Goal: Task Accomplishment & Management: Use online tool/utility

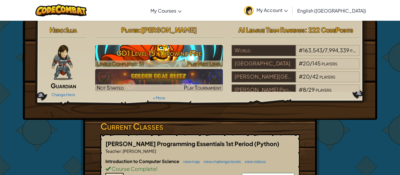
click at [153, 61] on div at bounding box center [159, 64] width 128 height 7
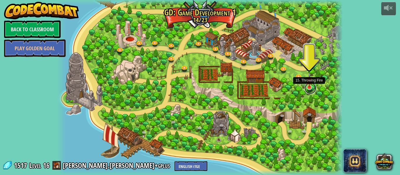
click at [311, 92] on link at bounding box center [311, 89] width 12 height 12
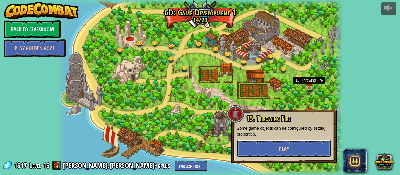
click at [282, 153] on button "Play" at bounding box center [284, 149] width 94 height 18
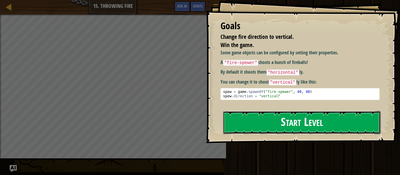
click at [283, 121] on button "Start Level" at bounding box center [302, 122] width 158 height 23
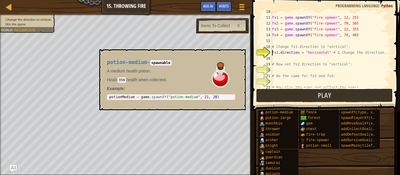
scroll to position [56, 0]
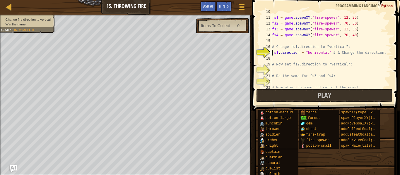
click at [285, 43] on div "fs1 = game . spawnXY ( "fire-spewer" , 12 , 25 ) fs2 = game . spawnXY ( "fire-s…" at bounding box center [331, 53] width 120 height 88
click at [284, 59] on div "fs1 = game . spawnXY ( "fire-spewer" , 12 , 25 ) fs2 = game . spawnXY ( "fire-s…" at bounding box center [331, 53] width 120 height 88
click at [325, 53] on div "fs1 = game . spawnXY ( "fire-spewer" , 12 , 25 ) fs2 = game . spawnXY ( "fire-s…" at bounding box center [331, 53] width 120 height 88
click at [326, 53] on div "fs1 = game . spawnXY ( "fire-spewer" , 12 , 25 ) fs2 = game . spawnXY ( "fire-s…" at bounding box center [331, 53] width 120 height 88
click at [326, 54] on div "fs1 = game . spawnXY ( "fire-spewer" , 12 , 25 ) fs2 = game . spawnXY ( "fire-s…" at bounding box center [331, 53] width 120 height 88
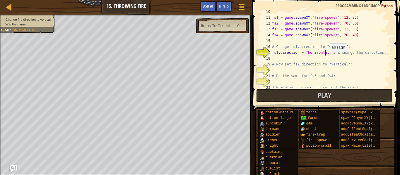
click at [327, 54] on div "fs1 = game . spawnXY ( "fire-spewer" , 12 , 25 ) fs2 = game . spawnXY ( "fire-s…" at bounding box center [331, 53] width 120 height 88
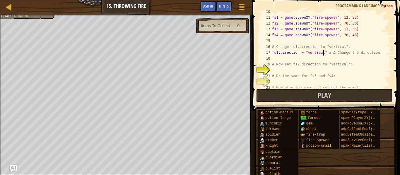
scroll to position [3, 8]
click at [308, 75] on div "fs1 = game . spawnXY ( "fire-spewer" , 12 , 25 ) fs2 = game . spawnXY ( "fire-s…" at bounding box center [331, 53] width 120 height 88
type textarea "# Do the same for fs3 and fs4:"
click at [310, 69] on div "fs1 = game . spawnXY ( "fire-spewer" , 12 , 25 ) fs2 = game . spawnXY ( "fire-s…" at bounding box center [331, 53] width 120 height 88
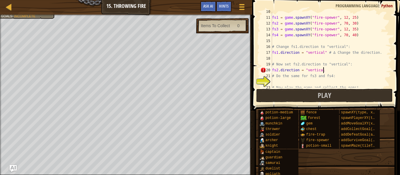
type textarea "fs2.direction = "vertical""
click at [313, 83] on div "fs1 = game . spawnXY ( "fire-spewer" , 12 , 25 ) fs2 = game . spawnXY ( "fire-s…" at bounding box center [331, 53] width 120 height 88
drag, startPoint x: 301, startPoint y: 70, endPoint x: 322, endPoint y: 71, distance: 21.1
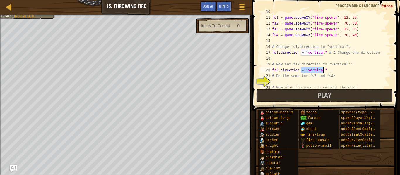
click at [322, 71] on div "fs1 = game . spawnXY ( "fire-spewer" , 12 , 25 ) fs2 = game . spawnXY ( "fire-s…" at bounding box center [331, 53] width 120 height 88
click at [363, 70] on div "fs1 = game . spawnXY ( "fire-spewer" , 12 , 25 ) fs2 = game . spawnXY ( "fire-s…" at bounding box center [331, 53] width 120 height 88
drag, startPoint x: 279, startPoint y: 70, endPoint x: 330, endPoint y: 70, distance: 51.6
click at [330, 70] on div "fs1 = game . spawnXY ( "fire-spewer" , 12 , 25 ) fs2 = game . spawnXY ( "fire-s…" at bounding box center [331, 53] width 120 height 88
click at [314, 85] on div "fs1 = game . spawnXY ( "fire-spewer" , 12 , 25 ) fs2 = game . spawnXY ( "fire-s…" at bounding box center [331, 53] width 120 height 88
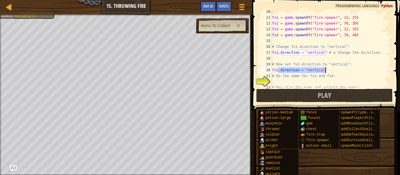
type textarea "# Now play the game and collect the gems!"
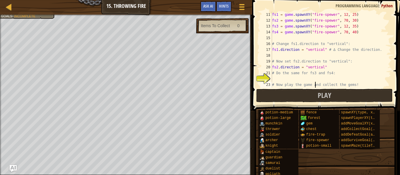
scroll to position [59, 0]
click at [313, 79] on div "fs1 = game . spawnXY ( "fire-spewer" , 12 , 25 ) fs2 = game . spawnXY ( "fire-s…" at bounding box center [331, 56] width 120 height 88
click at [358, 83] on div "fs1 = game . spawnXY ( "fire-spewer" , 12 , 25 ) fs2 = game . spawnXY ( "fire-s…" at bounding box center [331, 56] width 120 height 88
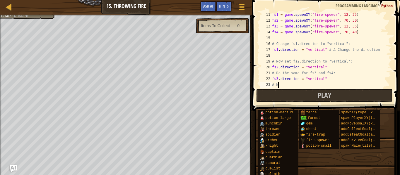
scroll to position [3, 0]
type textarea "#"
type textarea "fs4.direction = "vertical""
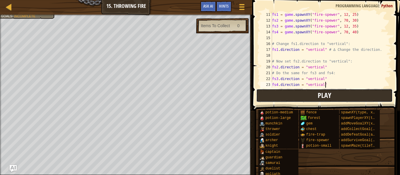
click at [361, 94] on button "Play" at bounding box center [324, 95] width 137 height 13
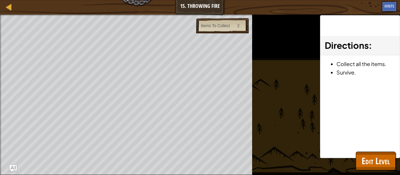
click at [378, 172] on div "Change fire direction to vertical. Win the game. Goals : Ran out of time Items …" at bounding box center [200, 95] width 400 height 161
click at [376, 163] on span "Edit Level" at bounding box center [376, 161] width 28 height 12
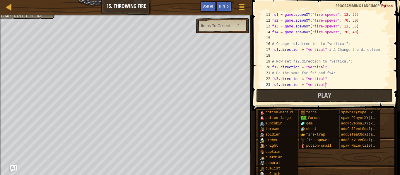
scroll to position [64, 0]
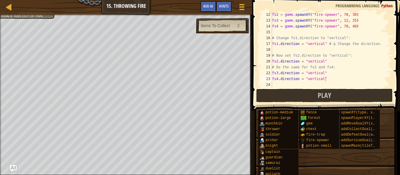
click at [313, 83] on div "fs2 = game . spawnXY ( "fire-spewer" , 70 , 30 ) fs3 = game . spawnXY ( "fire-s…" at bounding box center [331, 56] width 120 height 88
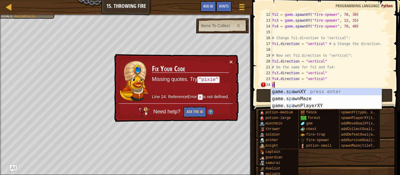
scroll to position [3, 0]
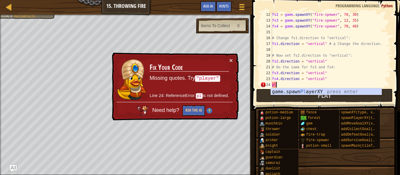
type textarea "p"
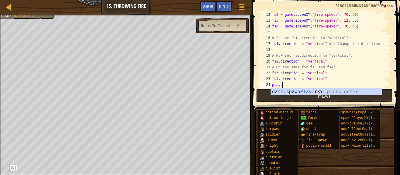
scroll to position [3, 1]
type textarea "p"
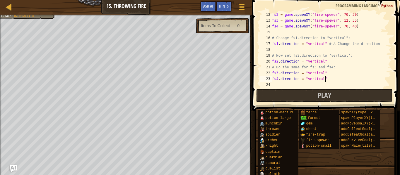
type textarea "fs4.direction = "vertical""
click at [317, 103] on span at bounding box center [326, 47] width 153 height 128
click at [296, 97] on button "Play" at bounding box center [324, 95] width 137 height 13
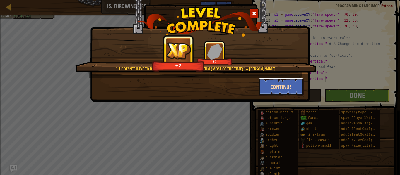
click at [292, 88] on button "Continue" at bounding box center [281, 87] width 45 height 18
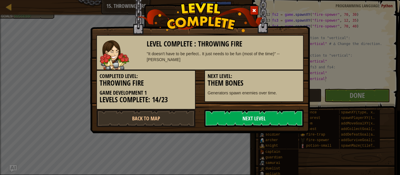
click at [254, 118] on link "Next Level" at bounding box center [253, 119] width 99 height 18
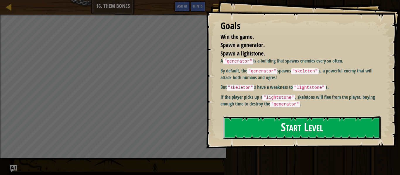
click at [257, 131] on button "Start Level" at bounding box center [302, 128] width 158 height 23
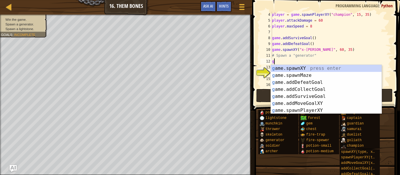
scroll to position [3, 0]
click at [291, 68] on div "g ame.spawnXY press enter g ame.spawnMaze press enter g ame.addDefeatGoal press…" at bounding box center [326, 96] width 111 height 63
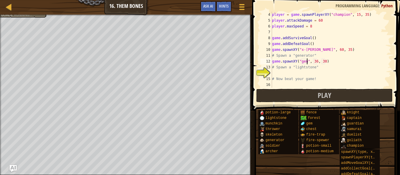
scroll to position [3, 6]
type textarea "game.spawnXY("generator", 36, 30)"
click at [294, 75] on div "player = game . spawnPlayerXY ( "champion" , 15 , 35 ) player . attackDamage = …" at bounding box center [331, 56] width 120 height 88
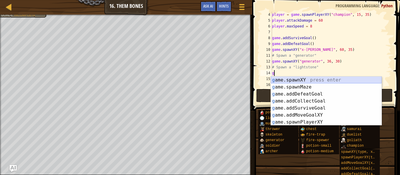
click at [299, 81] on div "g ame.spawnXY press enter g ame.spawnMaze press enter g ame.addDefeatGoal press…" at bounding box center [326, 108] width 111 height 63
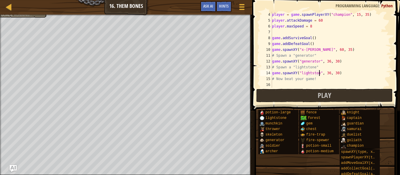
scroll to position [3, 7]
click at [332, 73] on div "player = game . spawnPlayerXY ( "champion" , 15 , 35 ) player . attackDamage = …" at bounding box center [331, 56] width 120 height 88
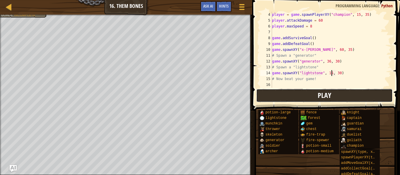
click at [339, 97] on button "Play" at bounding box center [324, 95] width 137 height 13
click at [319, 28] on div "player = game . spawnPlayerXY ( "champion" , 15 , 35 ) player . attackDamage = …" at bounding box center [331, 56] width 120 height 88
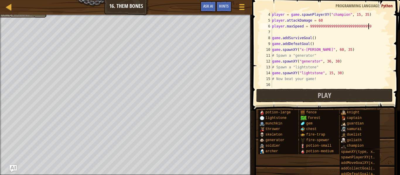
scroll to position [3, 15]
click at [327, 21] on div "player = game . spawnPlayerXY ( "champion" , 15 , 35 ) player . attackDamage = …" at bounding box center [331, 56] width 120 height 88
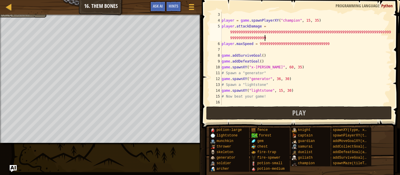
scroll to position [12, 0]
type textarea "player.attackDamage = 999999999999999999999999999999999999999999999999999999999…"
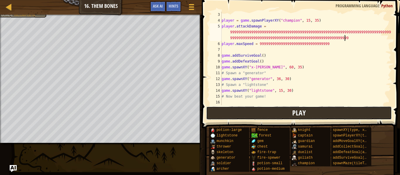
click at [245, 113] on button "Play" at bounding box center [299, 113] width 186 height 13
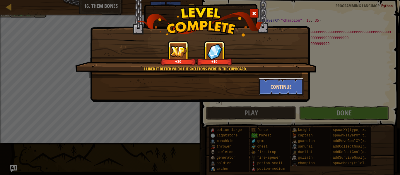
click at [269, 84] on button "Continue" at bounding box center [281, 87] width 45 height 18
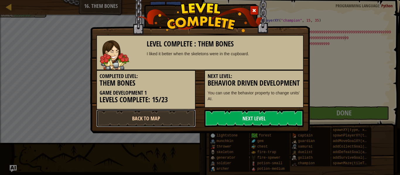
click at [186, 117] on link "Back to Map" at bounding box center [145, 119] width 99 height 18
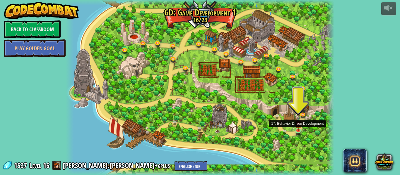
click at [296, 129] on img at bounding box center [298, 124] width 6 height 14
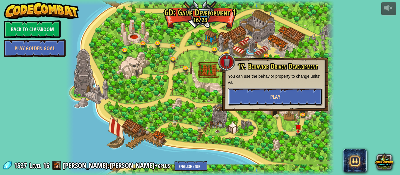
click at [287, 103] on button "Play" at bounding box center [275, 97] width 94 height 18
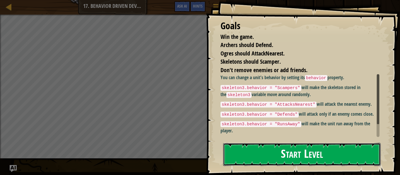
click at [277, 159] on button "Start Level" at bounding box center [302, 154] width 158 height 23
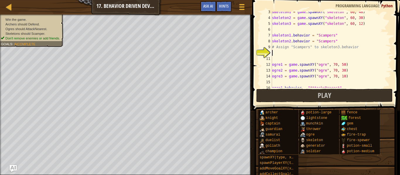
scroll to position [15, 0]
type textarea "s"
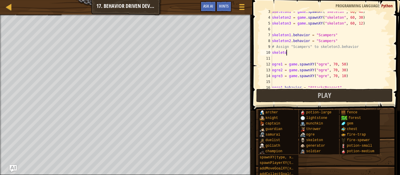
scroll to position [3, 2]
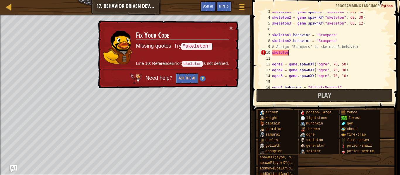
click at [273, 51] on div "skeleton1 = game . spawnXY ( "skeleton" , 60 , 48 ) skeleton2 = game . spawnXY …" at bounding box center [331, 53] width 120 height 88
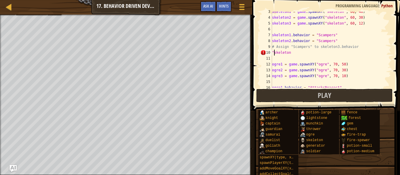
click at [294, 53] on div "skeleton1 = game . spawnXY ( "skeleton" , 60 , 48 ) skeleton2 = game . spawnXY …" at bounding box center [331, 53] width 120 height 88
click at [294, 53] on div "skeleton1 = game . spawnXY ( "skeleton" , 60 , 48 ) skeleton2 = game . spawnXY …" at bounding box center [331, 50] width 120 height 76
click at [221, 6] on span "Hints" at bounding box center [224, 6] width 10 height 6
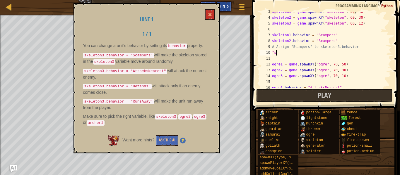
scroll to position [3, 0]
type textarea """
click at [334, 37] on div "skeleton1 = game . spawnXY ( "skeleton" , 60 , 48 ) skeleton2 = game . spawnXY …" at bounding box center [331, 53] width 120 height 88
type textarea "skeleton1.behavior = "Scampers""
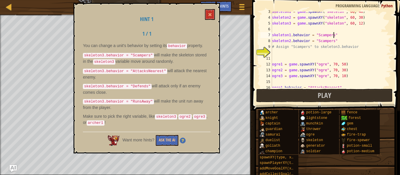
click at [288, 52] on div "skeleton1 = game . spawnXY ( "skeleton" , 60 , 48 ) skeleton2 = game . spawnXY …" at bounding box center [331, 53] width 120 height 88
click at [209, 14] on span at bounding box center [210, 15] width 4 height 4
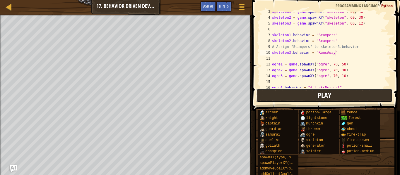
click at [277, 90] on button "Play" at bounding box center [324, 95] width 137 height 13
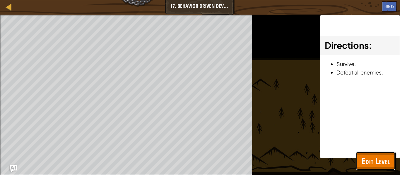
click at [367, 161] on span "Edit Level" at bounding box center [376, 161] width 28 height 12
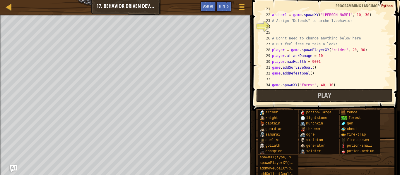
scroll to position [126, 0]
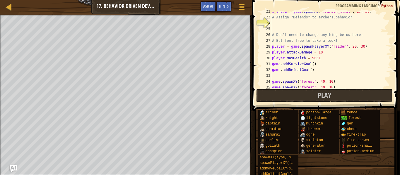
click at [321, 61] on div "archer1 = game . spawnXY ( "[PERSON_NAME]" , 10 , 30 ) # Assign "Defends" to ar…" at bounding box center [331, 52] width 120 height 88
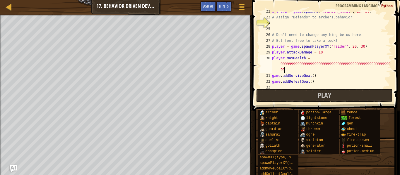
scroll to position [3, 21]
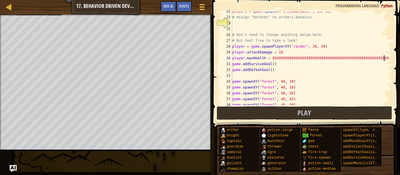
click at [290, 52] on div "archer1 = game . spawnXY ( "[PERSON_NAME]" , 10 , 30 ) # Assign "Defends" to ar…" at bounding box center [311, 60] width 160 height 105
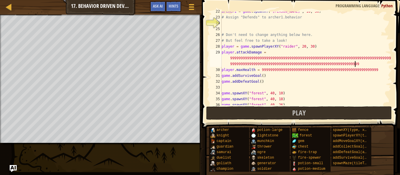
scroll to position [3, 47]
click at [385, 74] on div "archer1 = game . spawnXY ( "[PERSON_NAME]" , 10 , 30 ) # Assign "Defends" to ar…" at bounding box center [306, 60] width 171 height 105
click at [379, 71] on div "archer1 = game . spawnXY ( "[PERSON_NAME]" , 10 , 30 ) # Assign "Defends" to ar…" at bounding box center [306, 60] width 171 height 105
type textarea "player.maxHealth = 9999999999999999999999999999999999999999999999999999999"
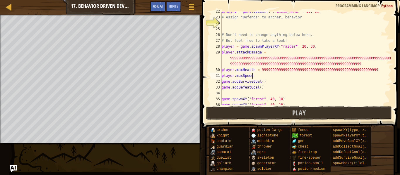
scroll to position [3, 4]
type textarea "player.maxSpeed =999999999999999999999999999999999999999999999999999"
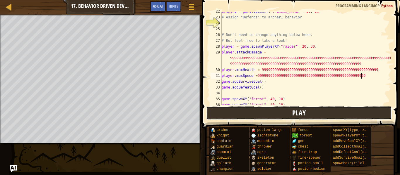
click at [355, 108] on button "Play" at bounding box center [299, 113] width 186 height 13
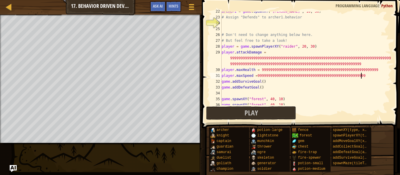
click at [256, 25] on div "archer1 = game . spawnXY ( "[PERSON_NAME]" , 10 , 30 ) # Assign "Defends" to ar…" at bounding box center [306, 60] width 171 height 105
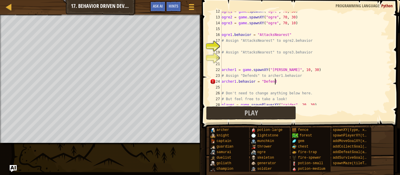
scroll to position [3, 8]
type textarea "archer1.behavior = "Defends""
click at [272, 49] on div "ogre1 = game . spawnXY ( "ogre" , 70 , 50 ) ogre2 = game . spawnXY ( "ogre" , 7…" at bounding box center [306, 60] width 171 height 105
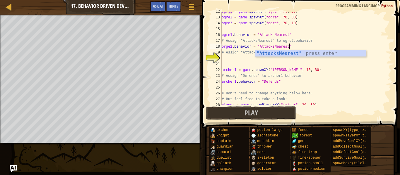
scroll to position [3, 9]
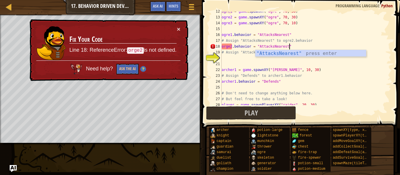
click at [228, 47] on div "ogre1 = game . spawnXY ( "ogre" , 70 , 50 ) ogre2 = game . spawnXY ( "ogre" , 7…" at bounding box center [306, 60] width 171 height 105
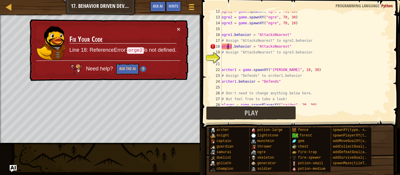
click at [231, 47] on div "ogre1 = game . spawnXY ( "ogre" , 70 , 50 ) ogre2 = game . spawnXY ( "ogre" , 7…" at bounding box center [306, 60] width 171 height 105
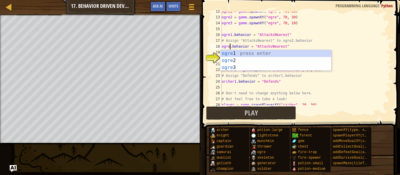
scroll to position [3, 1]
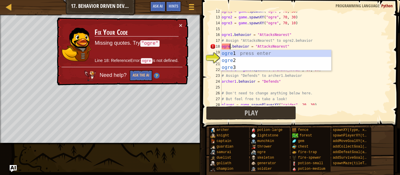
type textarea "ogre2.behavior = "AttacksNearest""
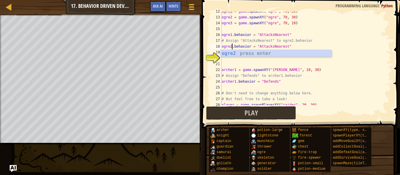
click at [242, 59] on div "ogre1 = game . spawnXY ( "ogre" , 70 , 50 ) ogre2 = game . spawnXY ( "ogre" , 7…" at bounding box center [306, 60] width 171 height 105
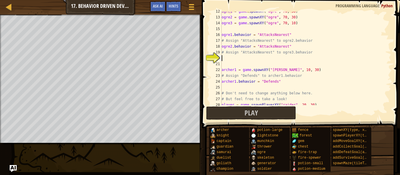
scroll to position [3, 0]
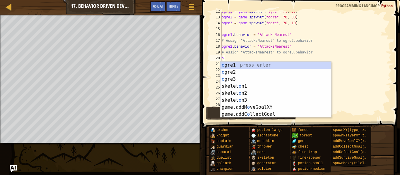
click at [233, 79] on div "o gre1 press enter o gre2 press enter o gre3 press enter skelet o n1 press ente…" at bounding box center [276, 97] width 111 height 70
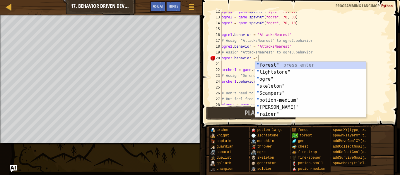
scroll to position [3, 5]
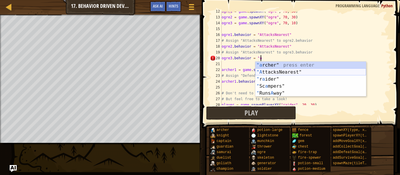
click at [265, 71] on div ""a rcher" press enter "A ttacksNearest" press enter " r a ider" press enter " S…" at bounding box center [310, 86] width 111 height 49
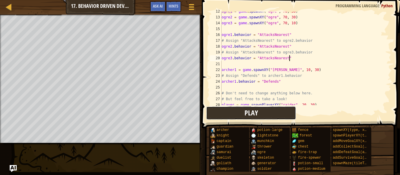
click at [245, 115] on span "Play" at bounding box center [251, 112] width 13 height 9
click at [262, 113] on button "Play" at bounding box center [251, 113] width 90 height 13
click at [197, 13] on button "Game Menu" at bounding box center [192, 8] width 16 height 14
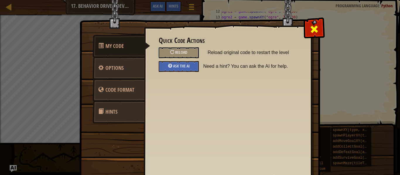
click at [308, 30] on div at bounding box center [314, 28] width 18 height 18
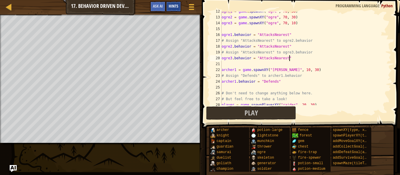
click at [170, 7] on span "Hints" at bounding box center [174, 6] width 10 height 6
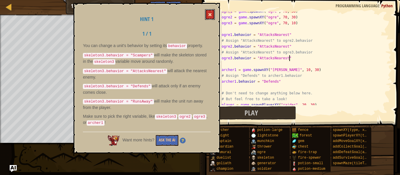
click at [206, 13] on button at bounding box center [210, 14] width 10 height 11
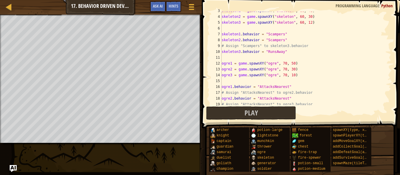
scroll to position [20, 0]
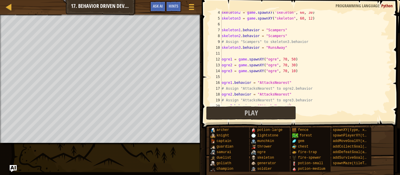
click at [284, 50] on div "skeleton2 = game . spawnXY ( "skeleton" , 60 , 30 ) skeleton3 = game . spawnXY …" at bounding box center [306, 62] width 171 height 105
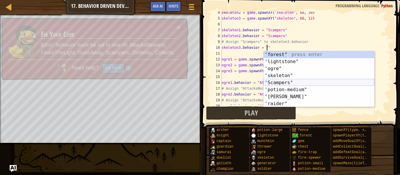
click at [279, 82] on div "" forest" press enter " lightstone" press enter " ogre" press enter " skeleton"…" at bounding box center [319, 86] width 111 height 70
type textarea "skeleton3.behavior = "Scampers""
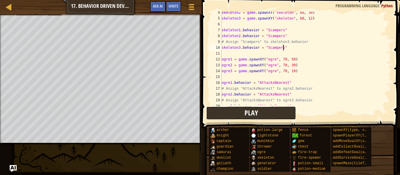
click at [260, 111] on button "Play" at bounding box center [251, 113] width 90 height 13
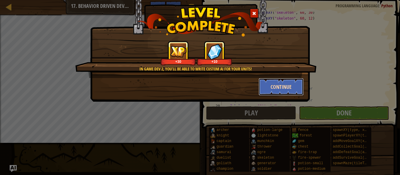
click at [285, 95] on button "Continue" at bounding box center [281, 87] width 45 height 18
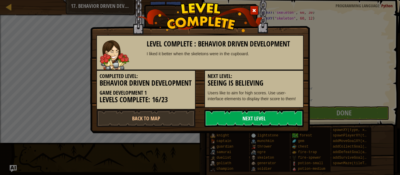
click at [258, 125] on link "Next Level" at bounding box center [253, 119] width 99 height 18
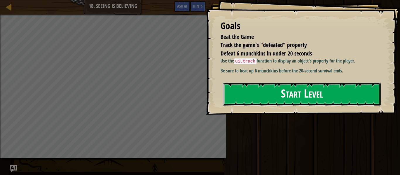
click at [276, 96] on button "Start Level" at bounding box center [302, 94] width 158 height 23
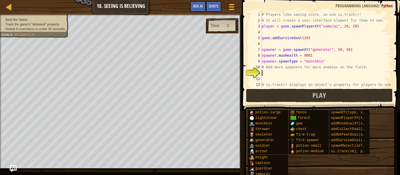
scroll to position [21, 0]
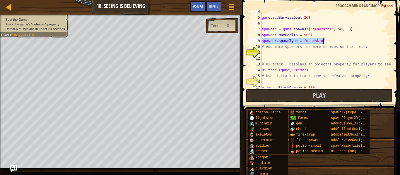
drag, startPoint x: 262, startPoint y: 41, endPoint x: 323, endPoint y: 41, distance: 60.3
click at [323, 41] on div "game . addSurviveGoal ( 20 ) spawner = game . spawnXY ( "generator" , 50 , 50 )…" at bounding box center [326, 53] width 131 height 88
type textarea "spawner.spawnType = "munchkin""
click at [296, 54] on div "game . addSurviveGoal ( 20 ) spawner = game . spawnXY ( "generator" , 50 , 50 )…" at bounding box center [326, 53] width 131 height 88
type textarea "spawner.spawnType = "munchkin""
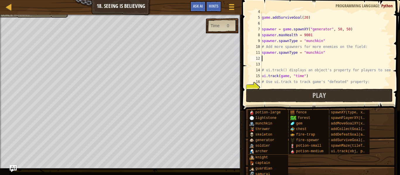
type textarea "spawner.spawnType = "munchkin""
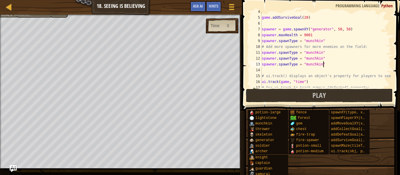
type textarea "spawner.spawnType = "munchkin""
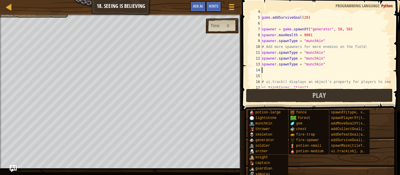
type textarea "spawner.spawnType = "munchkin""
click at [234, 1] on button "Game Menu" at bounding box center [232, 8] width 16 height 14
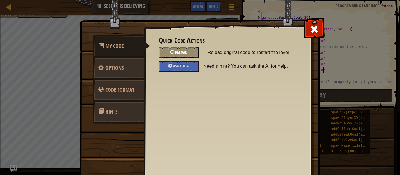
click at [189, 53] on div "Reload" at bounding box center [179, 52] width 40 height 11
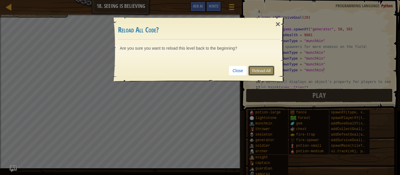
click at [264, 71] on link "Reload All" at bounding box center [261, 71] width 26 height 10
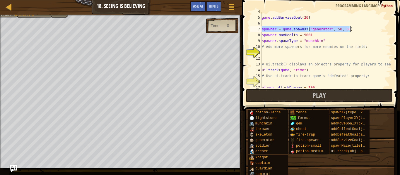
drag, startPoint x: 262, startPoint y: 30, endPoint x: 352, endPoint y: 29, distance: 89.4
click at [352, 29] on div "game . addSurviveGoal ( 20 ) spawner = game . spawnXY ( "generator" , 50 , 50 )…" at bounding box center [326, 53] width 131 height 88
click at [314, 49] on div "game . addSurviveGoal ( 20 ) spawner = game . spawnXY ( "generator" , 50 , 50 )…" at bounding box center [326, 53] width 131 height 88
type textarea "# Add more spawners for more enemies on the field:"
click at [311, 56] on div "game . addSurviveGoal ( 20 ) spawner = game . spawnXY ( "generator" , 50 , 50 )…" at bounding box center [326, 53] width 131 height 88
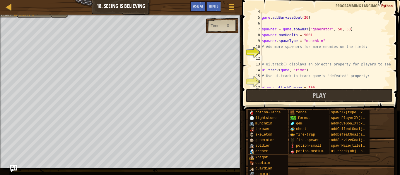
paste textarea "spawner = game.spawnXY("generator", 50, 50)"
type textarea "spawner = game.spawnXY("generator", 50, 50)"
click at [311, 54] on div "game . addSurviveGoal ( 20 ) spawner = game . spawnXY ( "generator" , 50 , 50 )…" at bounding box center [326, 53] width 131 height 88
paste textarea "spawner = game.spawnXY("generator", 50, 50)"
type textarea "spawner = game.spawnXY("generator", 50, 50)"
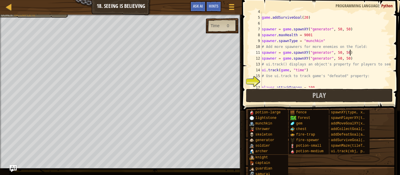
click at [274, 80] on div "game . addSurviveGoal ( 20 ) spawner = game . spawnXY ( "generator" , 50 , 50 )…" at bounding box center [326, 53] width 131 height 88
click at [315, 35] on div "game . addSurviveGoal ( 20 ) spawner = game . spawnXY ( "generator" , 50 , 50 )…" at bounding box center [326, 53] width 131 height 88
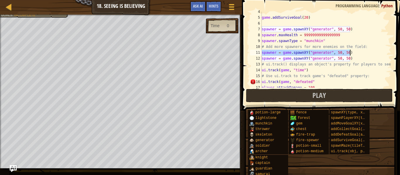
drag, startPoint x: 262, startPoint y: 53, endPoint x: 355, endPoint y: 54, distance: 93.2
click at [355, 54] on div "game . addSurviveGoal ( 20 ) spawner = game . spawnXY ( "generator" , 50 , 50 )…" at bounding box center [326, 53] width 131 height 88
type textarea "C"
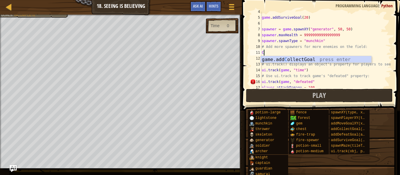
scroll to position [3, 0]
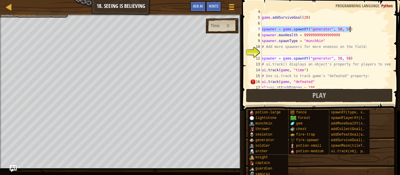
drag, startPoint x: 262, startPoint y: 28, endPoint x: 368, endPoint y: 28, distance: 105.8
click at [368, 28] on div "game . addSurviveGoal ( 20 ) spawner = game . spawnXY ( "generator" , 50 , 50 )…" at bounding box center [326, 53] width 131 height 88
type textarea "spawner = game.spawnXY("generator", 50, 50)"
click at [304, 52] on div "game . addSurviveGoal ( 20 ) spawner = game . spawnXY ( "generator" , 50 , 50 )…" at bounding box center [326, 53] width 131 height 88
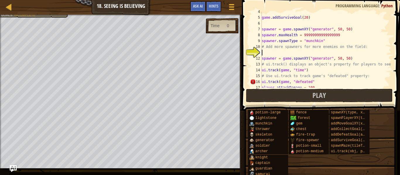
paste textarea "spawner = game.spawnXY("generator", 50, 50)"
type textarea "spawner = game.spawnXY("generator", 50, 50)"
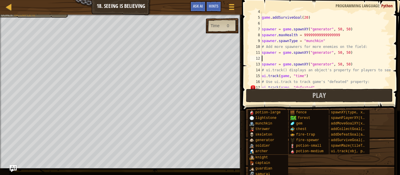
paste textarea "spawner = game.spawnXY("generator", 50, 50)"
type textarea "spawner = game.spawnXY("generator", 50, 50)"
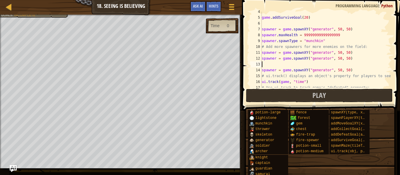
paste textarea "spawner = game.spawnXY("generator", 50, 50)"
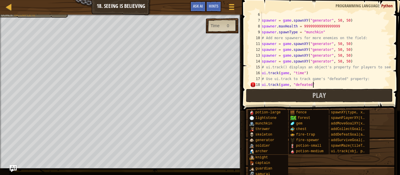
type textarea "# Increase the hero's maxSpeed:"
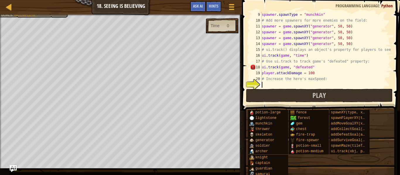
type textarea "# Press play and defeat 6 munchkins or skeletons!"
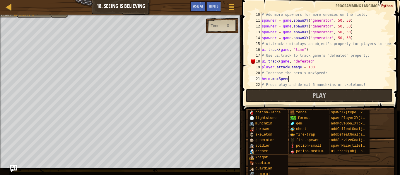
scroll to position [3, 4]
click at [270, 81] on div "# Add more spawners for more enemies on the field: spawner = game . spawnXY ( "…" at bounding box center [326, 56] width 131 height 88
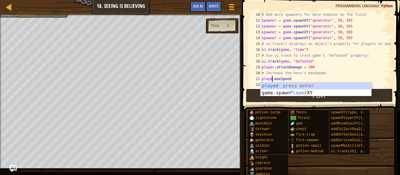
scroll to position [3, 2]
click at [295, 76] on div "# Add more spawners for more enemies on the field: spawner = game . spawnXY ( "…" at bounding box center [326, 56] width 131 height 88
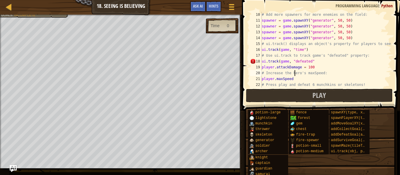
click at [295, 79] on div "# Add more spawners for more enemies on the field: spawner = game . spawnXY ( "…" at bounding box center [326, 56] width 131 height 88
click at [314, 64] on div "# Add more spawners for more enemies on the field: spawner = game . spawnXY ( "…" at bounding box center [326, 56] width 131 height 88
click at [304, 80] on div "# Add more spawners for more enemies on the field: spawner = game . spawnXY ( "…" at bounding box center [326, 56] width 131 height 88
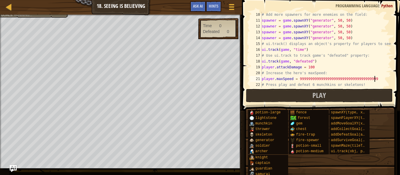
scroll to position [3, 16]
click at [314, 68] on div "# Add more spawners for more enemies on the field: spawner = game . spawnXY ( "…" at bounding box center [326, 56] width 131 height 88
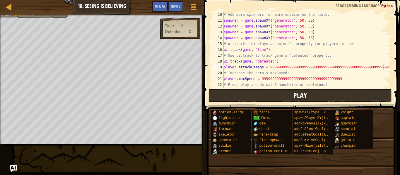
scroll to position [41, 0]
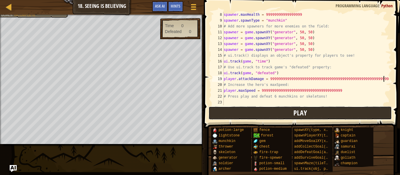
click at [276, 112] on button "Play" at bounding box center [301, 113] width 184 height 13
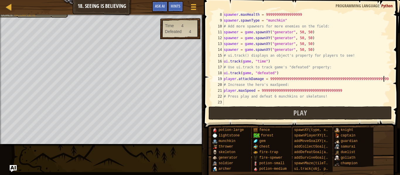
click at [301, 14] on div "spawner . maxHealth = 99999999999999999 spawner . spawnType = "munchkin" # Add …" at bounding box center [307, 64] width 169 height 105
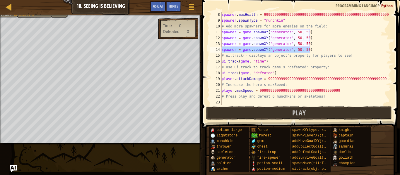
drag, startPoint x: 310, startPoint y: 50, endPoint x: 222, endPoint y: 51, distance: 87.9
click at [222, 51] on div "spawner . maxHealth = 999999999999999999999999999999999999999999999999999999999…" at bounding box center [306, 64] width 171 height 105
type textarea "spawner = game.spawnXY("generator", 50, 50)"
click at [222, 51] on div "spawner . maxHealth = 999999999999999999999999999999999999999999999999999999999…" at bounding box center [306, 59] width 171 height 94
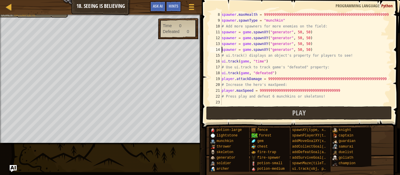
click at [315, 52] on div "spawner . maxHealth = 999999999999999999999999999999999999999999999999999999999…" at bounding box center [306, 64] width 171 height 105
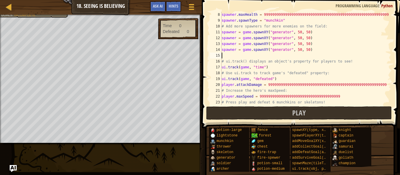
scroll to position [3, 0]
paste textarea "spawner = game.spawnXY("generator", 50, 50)"
type textarea "spawner = game.spawnXY("generator", 50, 50)"
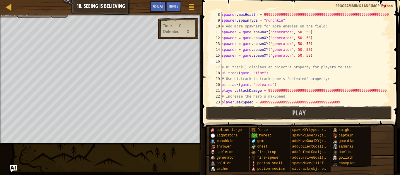
paste textarea "spawner = game.spawnXY("generator", 50, 50)"
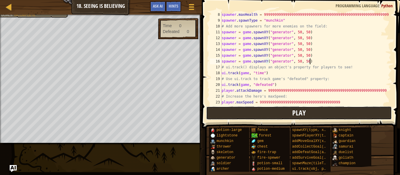
click at [294, 111] on span "Play" at bounding box center [298, 112] width 13 height 9
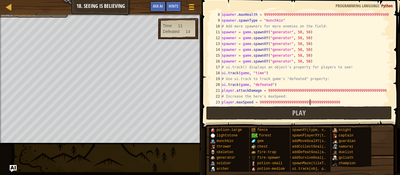
type textarea "# Press play and defeat 6 munchkins or skeletons!"
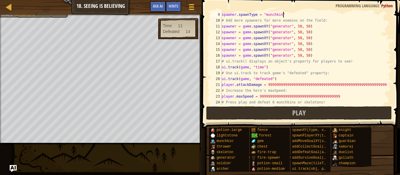
type textarea "spawner = game.spawnXY("generator", 50, 50)"
type textarea "game.addSurviveGoal(20)"
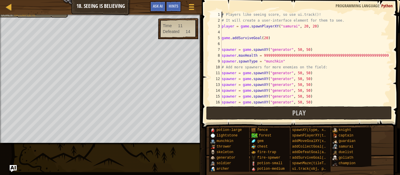
scroll to position [0, 0]
type textarea "player = game.spawnPlayerXY("samurai", 20, 20)"
type textarea "game.addSurviveGoal(20)"
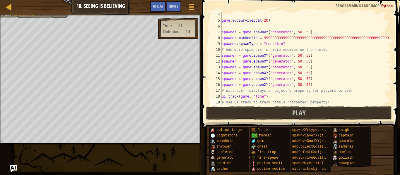
type textarea "# Press play and defeat 6 munchkins or skeletons!"
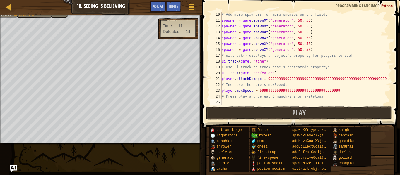
scroll to position [53, 0]
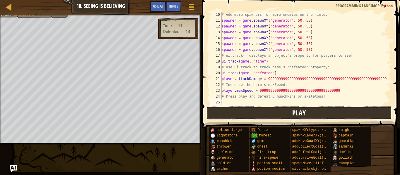
click at [236, 113] on button "Play" at bounding box center [299, 113] width 186 height 13
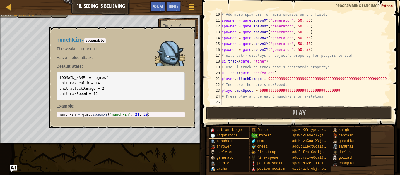
click at [240, 140] on div "munchkin" at bounding box center [229, 142] width 40 height 6
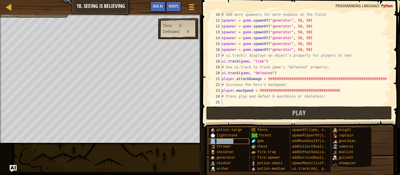
click at [230, 140] on span "munchkin" at bounding box center [224, 141] width 17 height 4
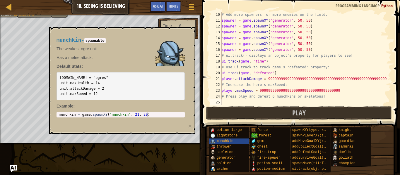
click at [201, 133] on div "10 11 12 13 14 15 16 17 18 19 20 21 22 23 24 25 # Add more spawners for more en…" at bounding box center [300, 76] width 200 height 146
click at [226, 144] on div "munchkin" at bounding box center [229, 142] width 40 height 6
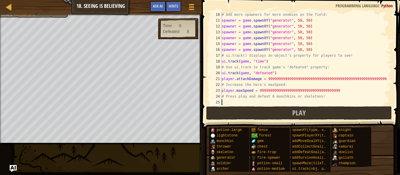
click at [301, 21] on div "# Add more spawners for more enemies on the field: spawner = game . spawnXY ( "…" at bounding box center [306, 64] width 171 height 105
click at [299, 21] on div "# Add more spawners for more enemies on the field: spawner = game . spawnXY ( "…" at bounding box center [306, 64] width 171 height 105
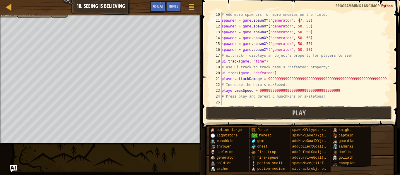
scroll to position [3, 11]
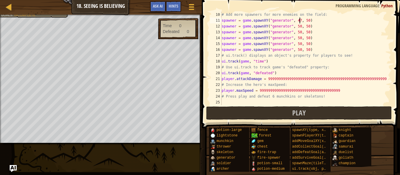
click at [300, 28] on div "# Add more spawners for more enemies on the field: spawner = game . spawnXY ( "…" at bounding box center [306, 64] width 171 height 105
click at [299, 32] on div "# Add more spawners for more enemies on the field: spawner = game . spawnXY ( "…" at bounding box center [306, 64] width 171 height 105
click at [299, 38] on div "# Add more spawners for more enemies on the field: spawner = game . spawnXY ( "…" at bounding box center [306, 64] width 171 height 105
click at [299, 42] on div "# Add more spawners for more enemies on the field: spawner = game . spawnXY ( "…" at bounding box center [306, 64] width 171 height 105
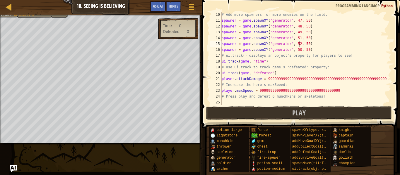
click at [300, 52] on div "# Add more spawners for more enemies on the field: spawner = game . spawnXY ( "…" at bounding box center [306, 64] width 171 height 105
type textarea "spawner = game.spawnXY("generator", 53, 50)"
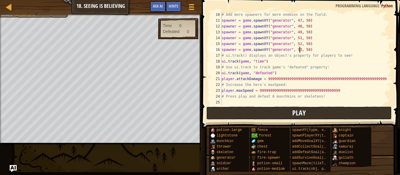
click at [282, 110] on button "Play" at bounding box center [299, 113] width 186 height 13
click at [236, 116] on button "Play" at bounding box center [299, 113] width 186 height 13
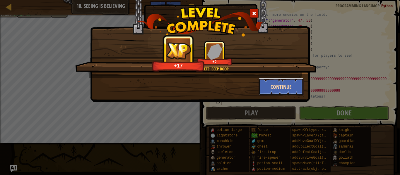
click at [271, 88] on button "Continue" at bounding box center [281, 87] width 45 height 18
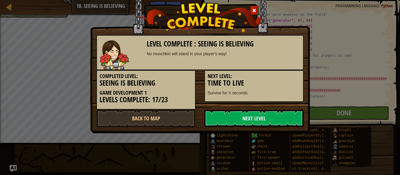
click at [230, 115] on link "Next Level" at bounding box center [253, 119] width 99 height 18
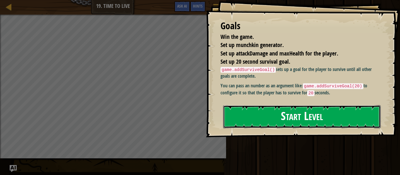
click at [250, 122] on button "Start Level" at bounding box center [302, 116] width 158 height 23
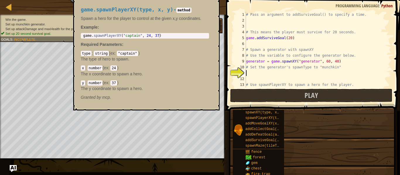
click at [251, 70] on span at bounding box center [313, 47] width 179 height 128
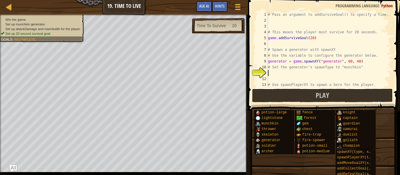
scroll to position [21, 0]
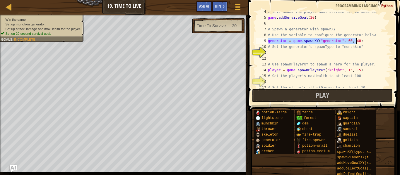
drag, startPoint x: 268, startPoint y: 40, endPoint x: 356, endPoint y: 39, distance: 87.9
click at [356, 39] on div "# This means the player must survive for 20 seconds. game . addSurviveGoal ( 20…" at bounding box center [329, 53] width 125 height 88
type textarea "generator = game.spawnXY("generator", 60, 40)"
click at [268, 40] on div "# This means the player must survive for 20 seconds. game . addSurviveGoal ( 20…" at bounding box center [329, 50] width 125 height 76
drag, startPoint x: 268, startPoint y: 40, endPoint x: 392, endPoint y: 41, distance: 123.9
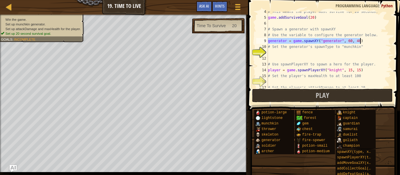
click at [392, 41] on div "generator = game.spawnXY("generator", 60, 40) 4 5 6 7 8 9 10 11 12 13 14 15 16 …" at bounding box center [323, 67] width 154 height 128
click at [326, 57] on div "# This means the player must survive for 20 seconds. game . addSurviveGoal ( 20…" at bounding box center [329, 53] width 125 height 88
click at [324, 54] on div "# This means the player must survive for 20 seconds. game . addSurviveGoal ( 20…" at bounding box center [329, 53] width 125 height 88
paste textarea "generator = game.spawnXY("generator", 60, 40)"
type textarea "generator = game.spawnXY("generator", 60, 40)"
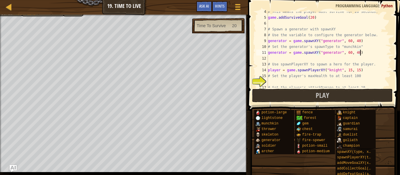
click at [324, 59] on div "# This means the player must survive for 20 seconds. game . addSurviveGoal ( 20…" at bounding box center [329, 53] width 125 height 88
paste textarea "generator = game.spawnXY("generator", 60, 40)"
type textarea "generator = game.spawnXY("generator", 60, 40)"
click at [307, 82] on div "# This means the player must survive for 20 seconds. game . addSurviveGoal ( 20…" at bounding box center [329, 53] width 125 height 88
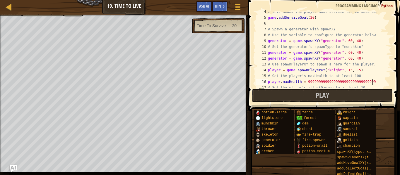
scroll to position [3, 15]
type textarea "# Set the player's attackDamage to at least 10"
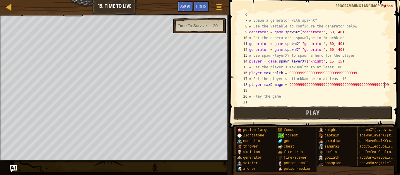
scroll to position [29, 0]
click at [357, 73] on div "# Spawn a generator with spawnXY # Use the variable to configure the generator …" at bounding box center [319, 64] width 143 height 105
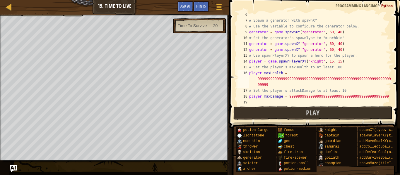
scroll to position [3, 25]
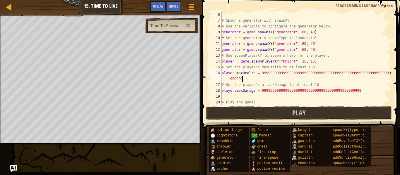
click at [360, 92] on div "# Spawn a generator with spawnXY # Use the variable to configure the generator …" at bounding box center [306, 64] width 171 height 105
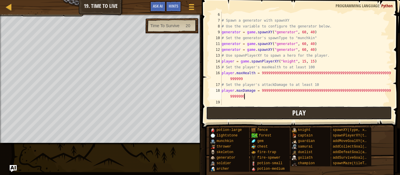
click at [324, 115] on button "Play" at bounding box center [299, 113] width 186 height 13
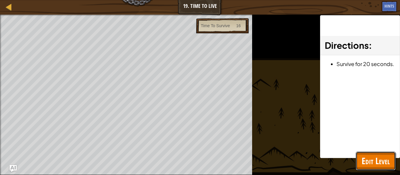
click at [369, 155] on span "Edit Level" at bounding box center [376, 161] width 28 height 12
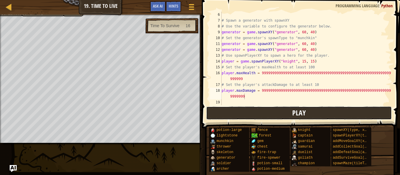
click at [248, 109] on button "Play" at bounding box center [299, 113] width 186 height 13
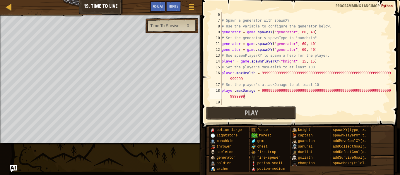
click at [304, 44] on div "# Spawn a generator with spawnXY # Use the variable to configure the generator …" at bounding box center [306, 64] width 171 height 105
click at [303, 31] on div "# Spawn a generator with spawnXY # Use the variable to configure the generator …" at bounding box center [306, 64] width 171 height 105
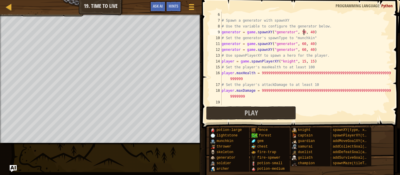
scroll to position [3, 12]
click at [313, 33] on div "# Spawn a generator with spawnXY # Use the variable to configure the generator …" at bounding box center [306, 64] width 171 height 105
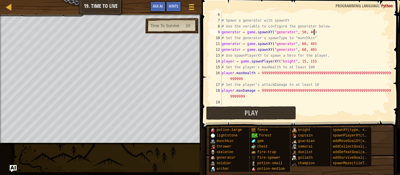
click at [313, 32] on div "# Spawn a generator with spawnXY # Use the variable to configure the generator …" at bounding box center [306, 64] width 171 height 105
click at [303, 50] on div "# Spawn a generator with spawnXY # Use the variable to configure the generator …" at bounding box center [306, 64] width 171 height 105
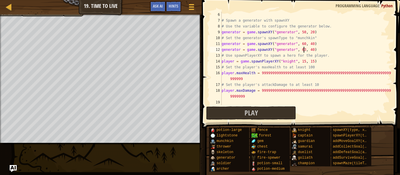
scroll to position [3, 12]
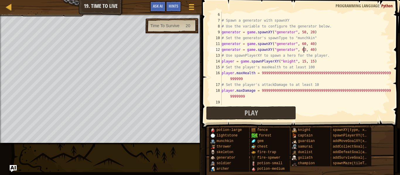
click at [313, 51] on div "# Spawn a generator with spawnXY # Use the variable to configure the generator …" at bounding box center [306, 64] width 171 height 105
click at [239, 118] on button "Play" at bounding box center [251, 113] width 90 height 13
click at [245, 82] on div "# Spawn a generator with spawnXY # Use the variable to configure the generator …" at bounding box center [306, 64] width 171 height 105
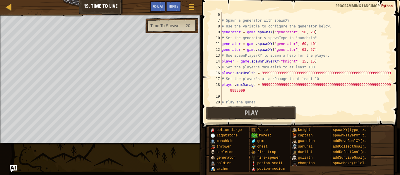
click at [247, 88] on div "# Spawn a generator with spawnXY # Use the variable to configure the generator …" at bounding box center [306, 64] width 171 height 105
type textarea "player.maxDamage = 999999999999999999999999999999999999999999999999999999999999…"
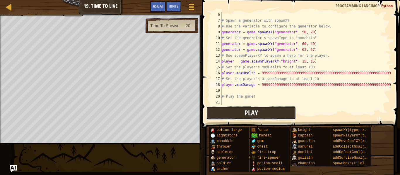
click at [234, 112] on button "Play" at bounding box center [251, 113] width 90 height 13
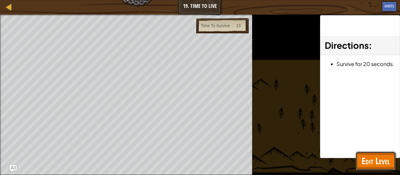
click at [381, 160] on span "Edit Level" at bounding box center [376, 161] width 28 height 12
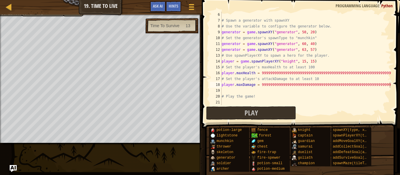
click at [245, 92] on div "# Spawn a generator with spawnXY # Use the variable to configure the generator …" at bounding box center [306, 64] width 171 height 105
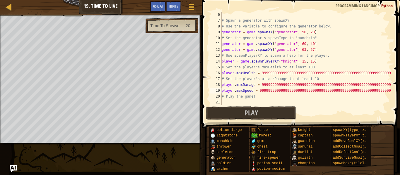
scroll to position [3, 24]
click at [242, 86] on div "# Spawn a generator with spawnXY # Use the variable to configure the generator …" at bounding box center [306, 64] width 171 height 105
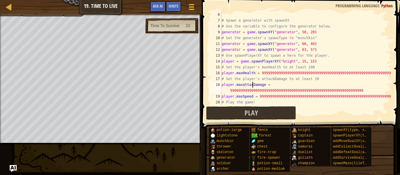
scroll to position [3, 5]
click at [240, 115] on button "Play" at bounding box center [251, 113] width 90 height 13
click at [260, 111] on button "Play" at bounding box center [251, 113] width 90 height 13
click at [361, 91] on div "# Spawn a generator with spawnXY # Use the variable to configure the generator …" at bounding box center [306, 64] width 171 height 105
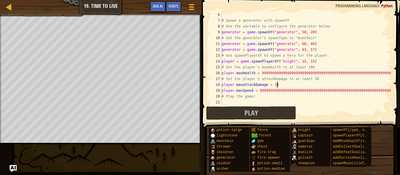
scroll to position [3, 8]
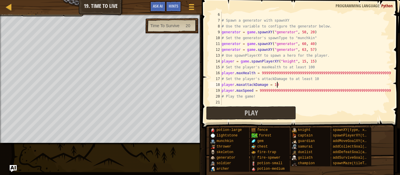
click at [391, 71] on div at bounding box center [389, 43] width 6 height 123
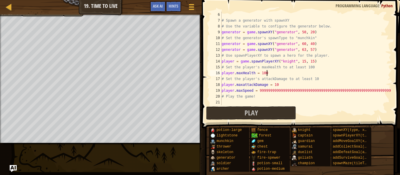
scroll to position [3, 6]
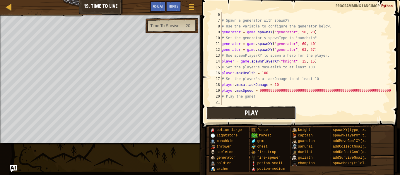
click at [270, 113] on button "Play" at bounding box center [251, 113] width 90 height 13
click at [179, 4] on div "Hints" at bounding box center [174, 6] width 16 height 11
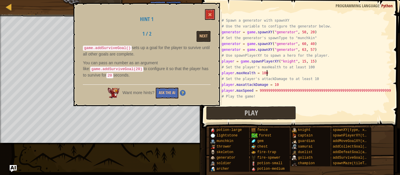
click at [179, 4] on div "Hint 1 1 / 2 Next game.addSurviveGoal() sets up a goal for the player to surviv…" at bounding box center [147, 54] width 146 height 103
click at [219, 12] on div "Hint 1 1 / 2 Next game.addSurviveGoal() sets up a goal for the player to surviv…" at bounding box center [147, 54] width 146 height 103
click at [213, 12] on button at bounding box center [210, 14] width 10 height 11
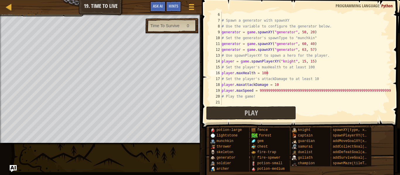
click at [334, 35] on div "# Spawn a generator with spawnXY # Use the variable to configure the generator …" at bounding box center [306, 64] width 171 height 105
type textarea "# Spawn a generator with spawnXY"
type textarea "# This means the player must survive for 20 seconds."
type textarea "# Pass an argument to addSurviveGoal() to specify a time."
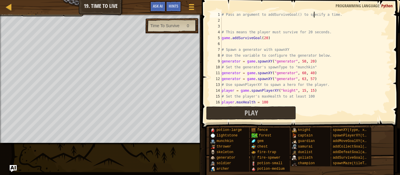
scroll to position [0, 0]
click at [191, 9] on span at bounding box center [192, 9] width 6 height 1
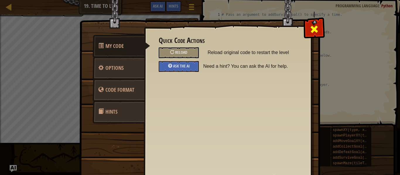
click at [307, 26] on div at bounding box center [314, 28] width 18 height 18
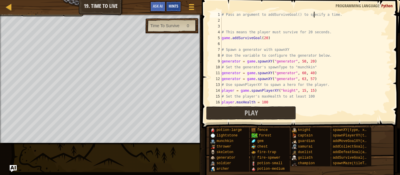
click at [178, 3] on div "Hints" at bounding box center [174, 6] width 16 height 11
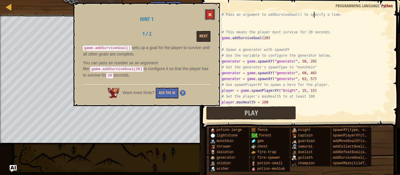
click at [209, 12] on button at bounding box center [210, 14] width 10 height 11
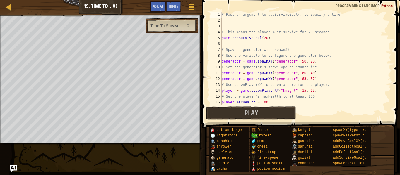
click at [233, 19] on div "# Pass an argument to addSurviveGoal() to specify a time. # This means the play…" at bounding box center [306, 64] width 171 height 105
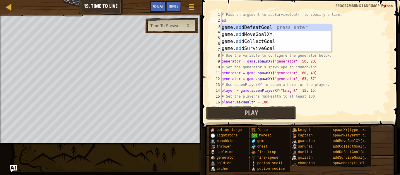
type textarea "add"
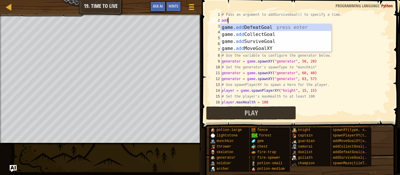
scroll to position [3, 1]
click at [246, 41] on div "game. add DefeatGoal press enter game. add CollectGoal press enter game. add Su…" at bounding box center [276, 45] width 111 height 42
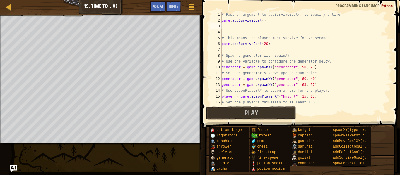
scroll to position [3, 0]
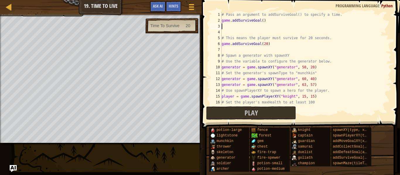
click at [263, 20] on div "# Pass an argument to addSurviveGoal() to specify a time. game . addSurviveGoal…" at bounding box center [306, 64] width 171 height 105
type textarea "game.addSurviveGoal()"
click at [263, 20] on div "# Pass an argument to addSurviveGoal() to specify a time. game . addSurviveGoal…" at bounding box center [306, 64] width 171 height 105
click at [267, 24] on div "# Pass an argument to addSurviveGoal() to specify a time. game . addSurviveGoal…" at bounding box center [306, 64] width 171 height 105
click at [268, 22] on div "# Pass an argument to addSurviveGoal() to specify a time. game . addSurviveGoal…" at bounding box center [306, 64] width 171 height 105
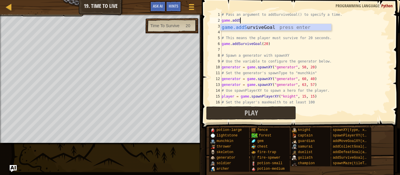
type textarea "g"
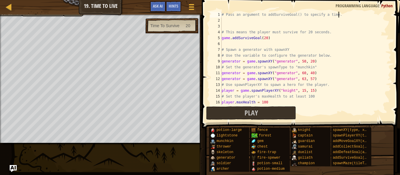
type textarea "# Pass an argument to addSurviveGoal() to specify a time."
click at [244, 21] on div "# Pass an argument to addSurviveGoal() to specify a time. # This means the play…" at bounding box center [306, 64] width 171 height 105
type textarea "# Pass an argument to addSurviveGoal() to specify a time."
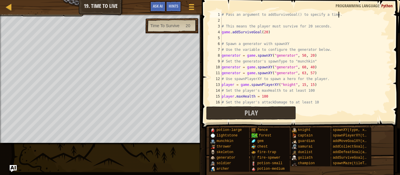
click at [242, 22] on div "# Pass an argument to addSurviveGoal() to specify a time. # This means the play…" at bounding box center [306, 64] width 171 height 105
type textarea "# Pass an argument to addSurviveGoal() to specify a time."
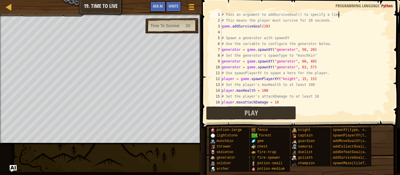
click at [233, 30] on div "# Pass an argument to addSurviveGoal() to specify a time. # This means the play…" at bounding box center [306, 64] width 171 height 105
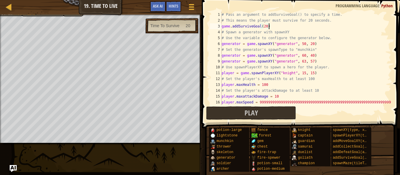
click at [293, 45] on div "# Pass an argument to addSurviveGoal() to specify a time. # This means the play…" at bounding box center [306, 64] width 171 height 105
click at [293, 56] on div "# Pass an argument to addSurviveGoal() to specify a time. # This means the play…" at bounding box center [306, 64] width 171 height 105
click at [291, 43] on div "# Pass an argument to addSurviveGoal() to specify a time. # This means the play…" at bounding box center [306, 64] width 171 height 105
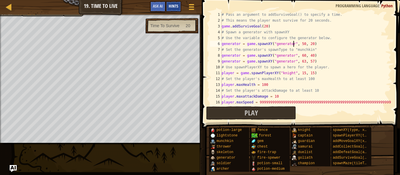
type textarea "generator = game.spawnXY("generator", 50, 20)"
click at [178, 6] on span "Hints" at bounding box center [174, 6] width 10 height 6
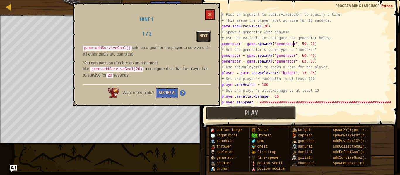
click at [201, 36] on button "Next" at bounding box center [204, 36] width 14 height 11
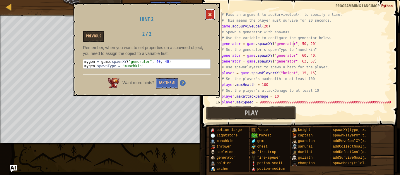
click at [213, 17] on button at bounding box center [210, 14] width 10 height 11
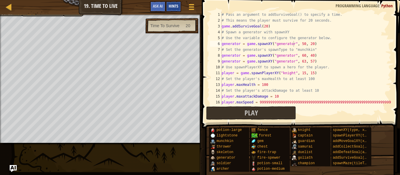
click at [179, 9] on div "Hints" at bounding box center [174, 6] width 16 height 11
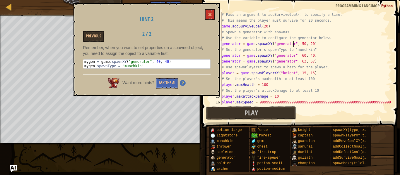
click at [202, 14] on div "Hint 2 Previous 2 / 2 Remember, when you want to set properties on a spawned ob…" at bounding box center [147, 49] width 146 height 93
click at [316, 43] on div "# Pass an argument to addSurviveGoal() to specify a time. # This means the play…" at bounding box center [306, 64] width 171 height 105
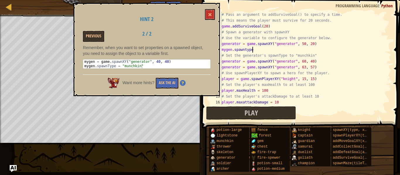
scroll to position [3, 4]
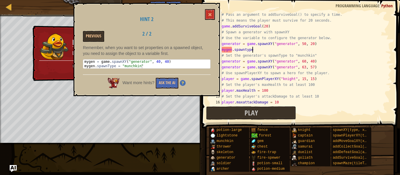
click at [232, 51] on div "# Pass an argument to addSurviveGoal() to specify a time. # This means the play…" at bounding box center [306, 64] width 171 height 105
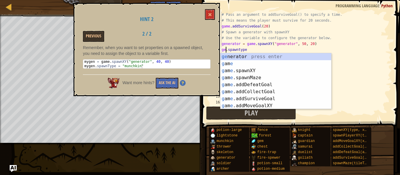
scroll to position [3, 1]
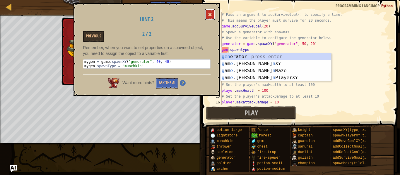
click at [209, 16] on span at bounding box center [210, 15] width 4 height 4
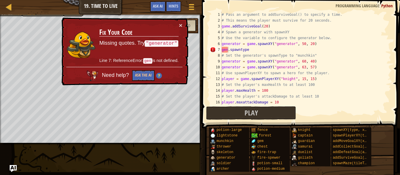
click at [228, 50] on div "# Pass an argument to addSurviveGoal() to specify a time. # This means the play…" at bounding box center [306, 64] width 171 height 105
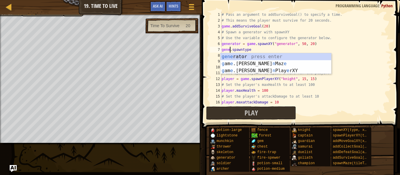
scroll to position [3, 1]
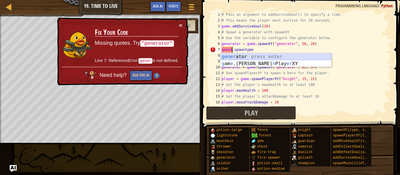
click at [243, 57] on div "[PERSON_NAME] press enter g am [PERSON_NAME] n Play er XY press enter" at bounding box center [276, 67] width 111 height 28
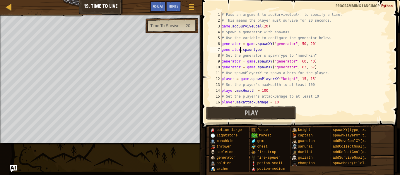
click at [265, 48] on div "# Pass an argument to addSurviveGoal() to specify a time. # This means the play…" at bounding box center [306, 64] width 171 height 105
click at [169, 10] on div "Hints" at bounding box center [174, 6] width 16 height 11
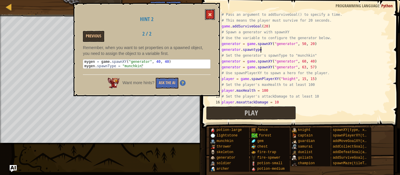
click at [209, 18] on button at bounding box center [210, 14] width 10 height 11
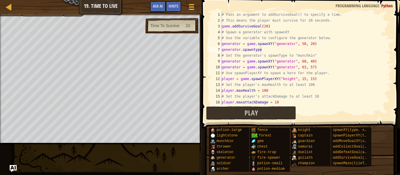
click at [264, 50] on div "# Pass an argument to addSurviveGoal() to specify a time. # This means the play…" at bounding box center [306, 64] width 171 height 105
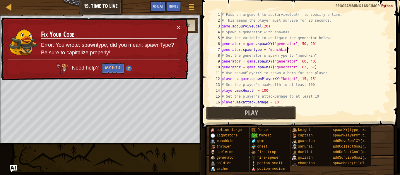
click at [255, 49] on div "# Pass an argument to addSurviveGoal() to specify a time. # This means the play…" at bounding box center [306, 64] width 171 height 105
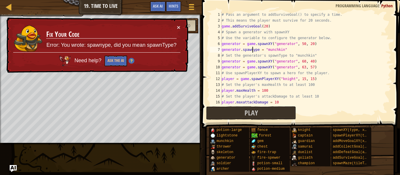
scroll to position [3, 5]
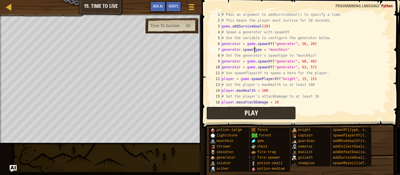
click at [234, 114] on button "Play" at bounding box center [251, 113] width 90 height 13
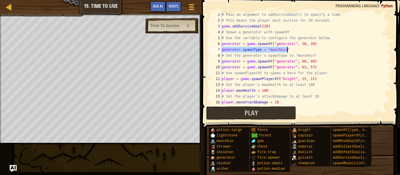
drag, startPoint x: 223, startPoint y: 49, endPoint x: 291, endPoint y: 50, distance: 68.3
click at [291, 50] on div "# Pass an argument to addSurviveGoal() to specify a time. # This means the play…" at bounding box center [306, 64] width 171 height 105
click at [315, 59] on div "# Pass an argument to addSurviveGoal() to specify a time. # This means the play…" at bounding box center [306, 64] width 171 height 105
type textarea "generator = game.spawnXY("generator", 60, 40)"
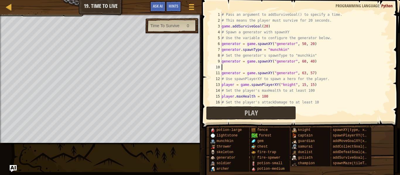
paste textarea "generator.spawnType = "munchkin""
click at [322, 74] on div "# Pass an argument to addSurviveGoal() to specify a time. # This means the play…" at bounding box center [306, 64] width 171 height 105
type textarea "generator = game.spawnXY("generator", 63, 57)"
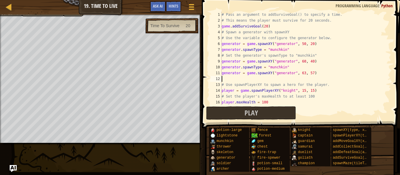
paste textarea "generator.spawnType = "munchkin""
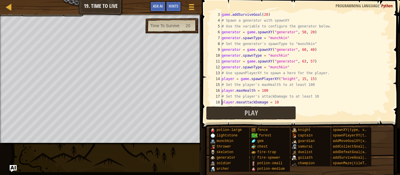
scroll to position [18, 0]
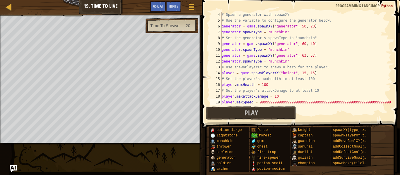
click at [277, 83] on div "# Spawn a generator with spawnXY # Use the variable to configure the generator …" at bounding box center [306, 64] width 171 height 105
click at [286, 97] on div "# Spawn a generator with spawnXY # Use the variable to configure the generator …" at bounding box center [306, 64] width 171 height 105
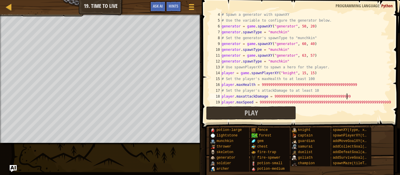
scroll to position [3, 18]
click at [267, 118] on button "Play" at bounding box center [251, 113] width 90 height 13
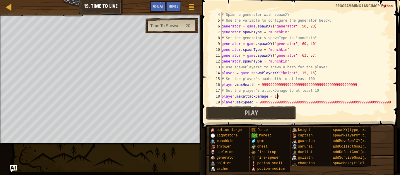
scroll to position [3, 8]
click at [356, 89] on div "# Spawn a generator with spawnXY # Use the variable to configure the generator …" at bounding box center [306, 64] width 171 height 105
click at [356, 86] on div "# Spawn a generator with spawnXY # Use the variable to configure the generator …" at bounding box center [306, 64] width 171 height 105
click at [293, 62] on div "# Spawn a generator with spawnXY # Use the variable to configure the generator …" at bounding box center [306, 64] width 171 height 105
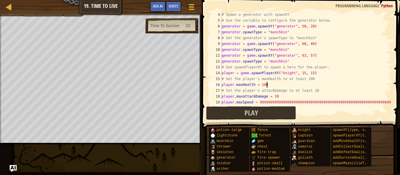
type textarea "generator.spawnType = "munchkin""
click at [231, 111] on button "Play" at bounding box center [251, 113] width 90 height 13
click at [218, 111] on button "Play" at bounding box center [251, 113] width 90 height 13
click at [6, 7] on div at bounding box center [8, 6] width 7 height 7
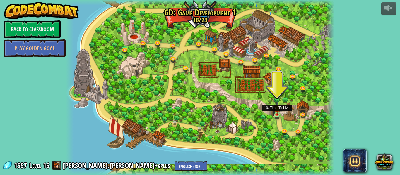
click at [276, 115] on img at bounding box center [277, 108] width 6 height 14
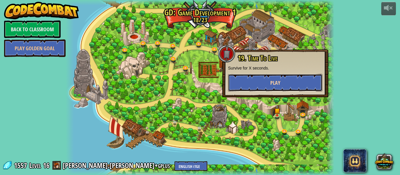
click at [274, 77] on button "Play" at bounding box center [275, 83] width 94 height 18
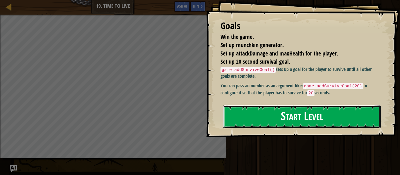
click at [279, 125] on button "Start Level" at bounding box center [302, 116] width 158 height 23
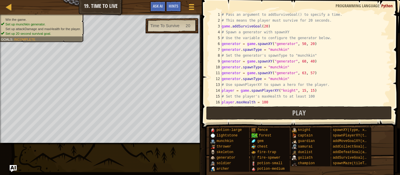
click at [267, 27] on div "# Pass an argument to addSurviveGoal() to specify a time. # This means the play…" at bounding box center [306, 64] width 171 height 105
click at [271, 28] on div "# Pass an argument to addSurviveGoal() to specify a time. # This means the play…" at bounding box center [306, 64] width 171 height 105
click at [265, 26] on div "# Pass an argument to addSurviveGoal() to specify a time. # This means the play…" at bounding box center [306, 64] width 171 height 105
click at [266, 26] on div "# Pass an argument to addSurviveGoal() to specify a time. # This means the play…" at bounding box center [306, 64] width 171 height 105
click at [267, 27] on div "# Pass an argument to addSurviveGoal() to specify a time. # This means the play…" at bounding box center [306, 64] width 171 height 105
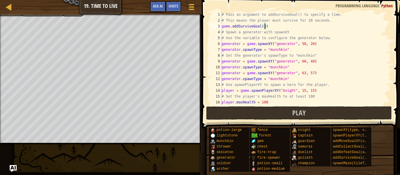
scroll to position [3, 6]
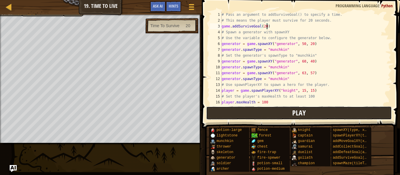
click at [279, 112] on button "Play" at bounding box center [299, 113] width 186 height 13
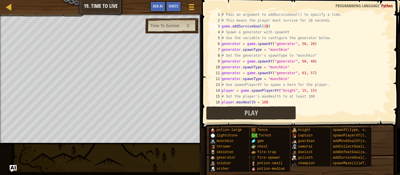
click at [301, 32] on div "# Pass an argument to addSurviveGoal() to specify a time. # This means the play…" at bounding box center [306, 64] width 171 height 105
type textarea "# Play the game!"
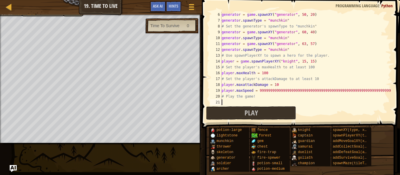
scroll to position [3, 0]
click at [392, 91] on span at bounding box center [301, 56] width 203 height 146
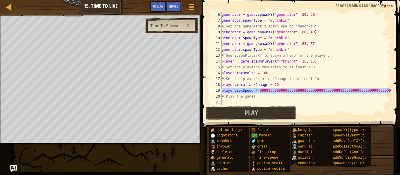
drag, startPoint x: 390, startPoint y: 90, endPoint x: 218, endPoint y: 93, distance: 172.3
click at [218, 93] on div "player.maxHealth = 100 6 7 8 9 10 11 12 13 14 15 16 17 18 19 20 21 generator = …" at bounding box center [300, 59] width 183 height 94
type textarea "player.maxSpeed = 9999999999999999999999999999999999999999999999999999999999999…"
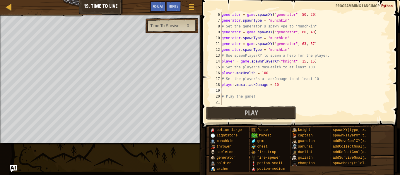
scroll to position [23, 0]
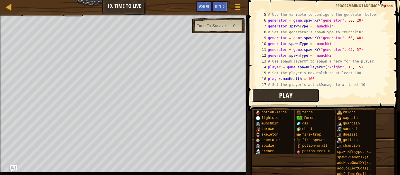
click at [293, 99] on button "Play" at bounding box center [285, 95] width 67 height 13
click at [249, 96] on span at bounding box center [324, 47] width 157 height 128
click at [264, 96] on button "Play" at bounding box center [285, 95] width 67 height 13
click at [268, 94] on button "Play" at bounding box center [285, 95] width 67 height 13
click at [284, 95] on span "Play" at bounding box center [285, 95] width 13 height 9
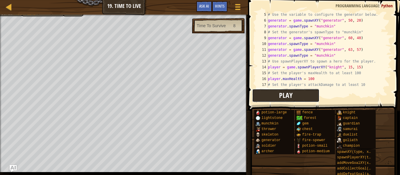
click at [279, 101] on button "Play" at bounding box center [285, 95] width 67 height 13
click at [277, 93] on button "Play" at bounding box center [285, 95] width 67 height 13
click at [285, 96] on span "Play" at bounding box center [285, 95] width 13 height 9
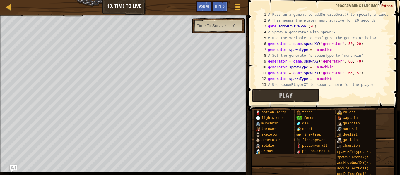
scroll to position [0, 0]
click at [325, 26] on div "# Pass an argument to addSurviveGoal() to specify a time. # This means the play…" at bounding box center [329, 56] width 125 height 88
type textarea "game.addSurviveGoal(20)"
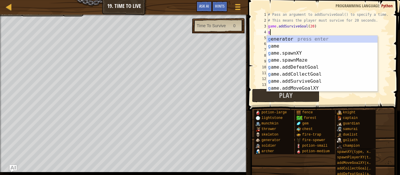
type textarea "g"
click at [296, 79] on div "g enerator press enter g ame press enter g ame.spawnXY press enter g ame.spawnM…" at bounding box center [322, 71] width 111 height 70
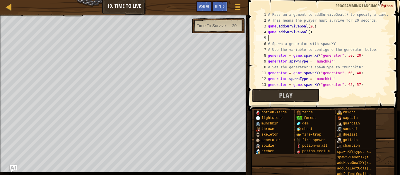
click at [309, 33] on div "# Pass an argument to addSurviveGoal() to specify a time. # This means the play…" at bounding box center [329, 56] width 125 height 88
type textarea "game.addSurviveGoal(20)"
click at [290, 41] on div "# Pass an argument to addSurviveGoal() to specify a time. # This means the play…" at bounding box center [329, 56] width 125 height 88
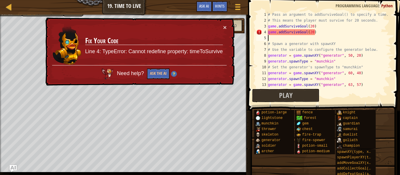
click at [315, 35] on div "# Pass an argument to addSurviveGoal() to specify a time. # This means the play…" at bounding box center [329, 56] width 125 height 88
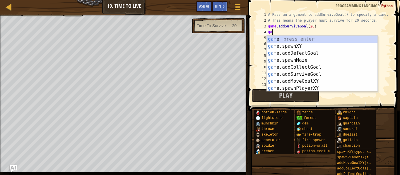
type textarea "g"
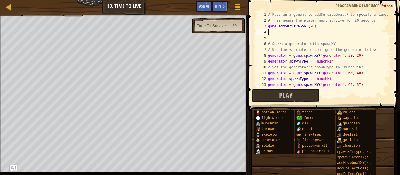
type textarea "game.addSurviveGoal(20)"
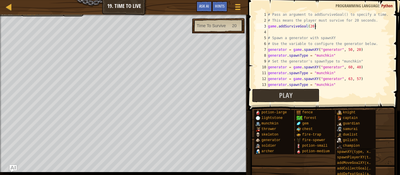
click at [293, 31] on div "# Pass an argument to addSurviveGoal() to specify a time. # This means the play…" at bounding box center [329, 56] width 125 height 88
type textarea "t"
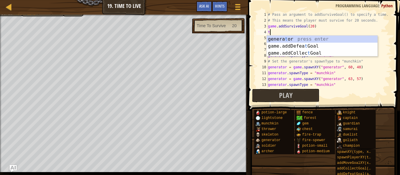
scroll to position [3, 0]
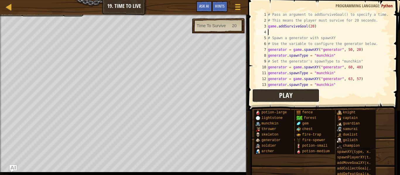
click at [276, 91] on button "Play" at bounding box center [285, 95] width 67 height 13
click at [306, 92] on button "Play" at bounding box center [285, 95] width 67 height 13
click at [335, 71] on div "# Pass an argument to addSurviveGoal() to specify a time. # This means the play…" at bounding box center [329, 56] width 125 height 88
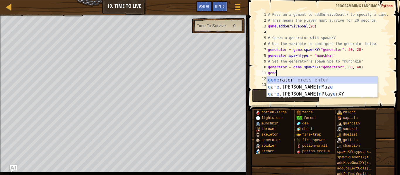
type textarea "g"
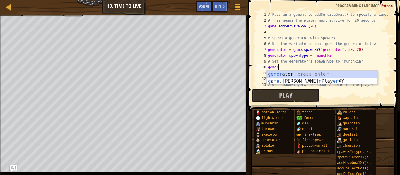
type textarea "g"
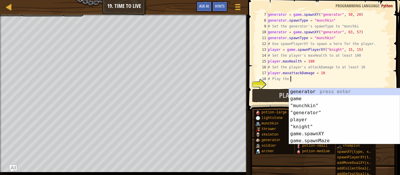
scroll to position [35, 0]
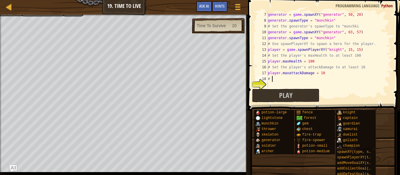
type textarea "#"
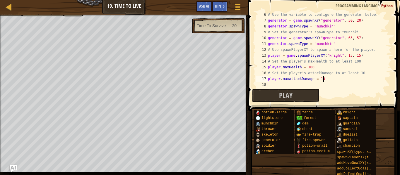
click at [335, 51] on div "# Use the variable to configure the generator below. generator = game . spawnXY…" at bounding box center [329, 56] width 125 height 88
click at [335, 41] on div "# Use the variable to configure the generator below. generator = game . spawnXY…" at bounding box center [329, 56] width 125 height 88
click at [337, 46] on div "# Use the variable to configure the generator below. generator = game . spawnXY…" at bounding box center [329, 56] width 125 height 88
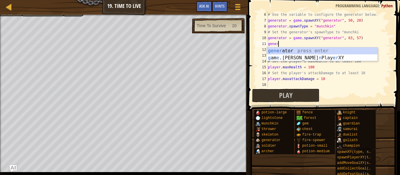
type textarea "g"
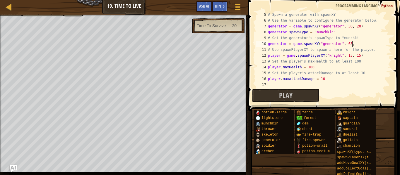
scroll to position [23, 0]
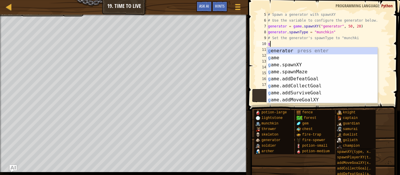
type textarea "g"
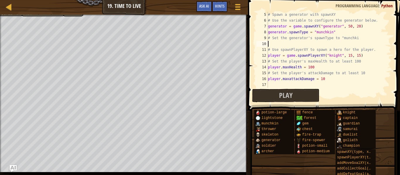
type textarea "# Set the generator's spawnType to "munchki"
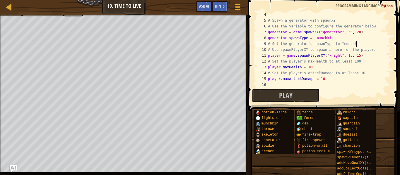
scroll to position [18, 0]
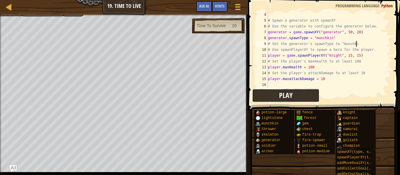
click at [275, 96] on button "Play" at bounding box center [285, 95] width 67 height 13
click at [231, 14] on button "Game Menu" at bounding box center [238, 8] width 16 height 14
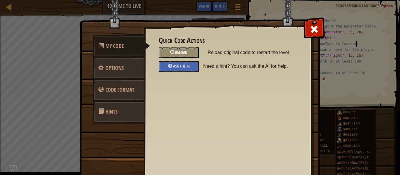
click at [191, 57] on div "Reload" at bounding box center [179, 52] width 40 height 11
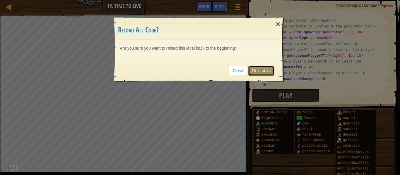
click at [261, 67] on link "Reload All" at bounding box center [261, 71] width 26 height 10
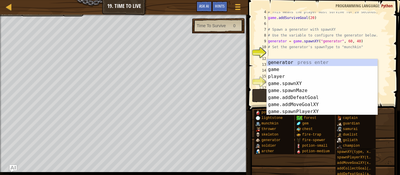
scroll to position [21, 0]
click at [283, 64] on div "generator press enter game press enter player press enter game.spawnXY press en…" at bounding box center [322, 94] width 111 height 70
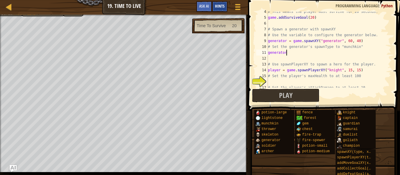
click at [220, 5] on span "Hints" at bounding box center [220, 6] width 10 height 6
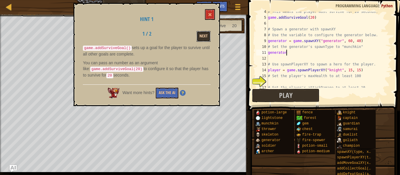
click at [203, 34] on button "Next" at bounding box center [204, 36] width 14 height 11
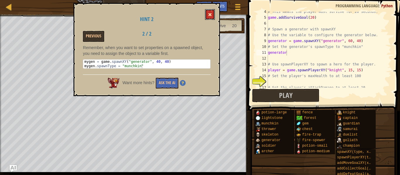
click at [212, 17] on button at bounding box center [210, 14] width 10 height 11
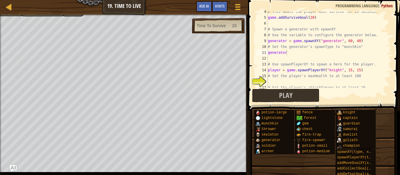
click at [290, 52] on div "# This means the player must survive for 20 seconds. game . addSurviveGoal ( 20…" at bounding box center [329, 53] width 125 height 88
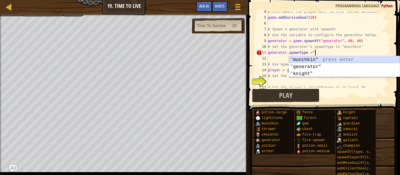
click at [292, 58] on div "" munchkin" press enter " generator" press enter " knight" press enter" at bounding box center [344, 73] width 111 height 35
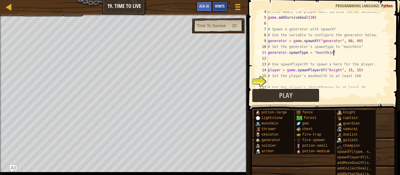
type textarea "generator.spawnType = "munchkin""
click at [216, 4] on span "Hints" at bounding box center [220, 6] width 10 height 6
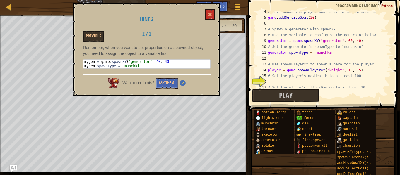
click at [212, 21] on div "Hint 2 Previous 2 / 2 Remember, when you want to set properties on a spawned ob…" at bounding box center [147, 49] width 146 height 93
click at [210, 15] on span at bounding box center [210, 15] width 4 height 4
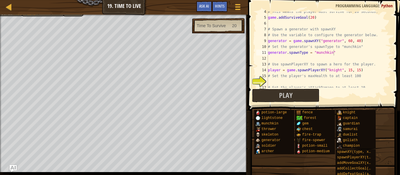
click at [271, 80] on div "# This means the player must survive for 20 seconds. game . addSurviveGoal ( 20…" at bounding box center [329, 53] width 125 height 88
type textarea "# Set the player's attackDamage to at least 10"
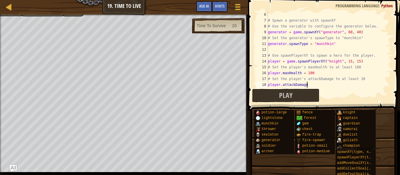
scroll to position [3, 5]
type textarea "player.attackDamage = 10"
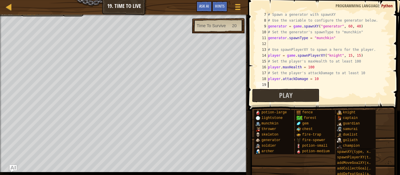
type textarea "# Play the game!"
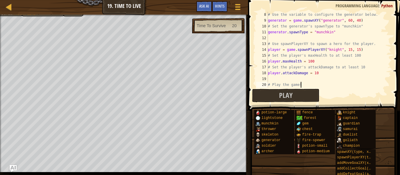
scroll to position [41, 0]
click at [282, 96] on span "Play" at bounding box center [285, 95] width 13 height 9
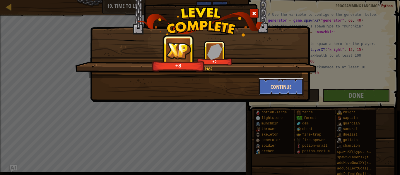
click at [271, 80] on button "Continue" at bounding box center [281, 87] width 45 height 18
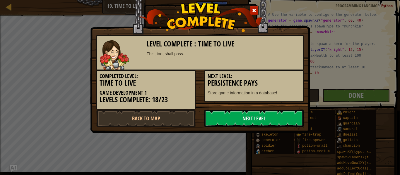
click at [253, 119] on link "Next Level" at bounding box center [253, 119] width 99 height 18
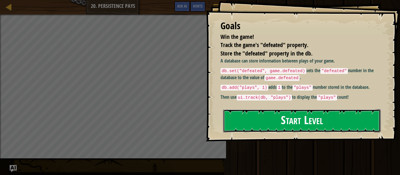
click at [263, 132] on button "Start Level" at bounding box center [302, 121] width 158 height 23
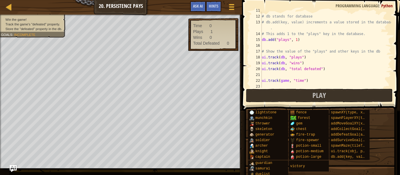
scroll to position [108, 0]
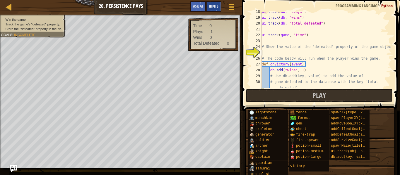
click at [212, 8] on span "Hints" at bounding box center [214, 6] width 10 height 6
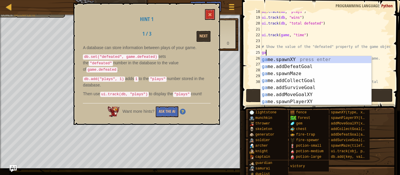
scroll to position [3, 0]
type textarea "g"
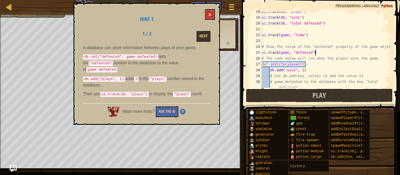
scroll to position [3, 7]
click at [336, 60] on div "ui . track ( db , "plays" ) ui . track ( db , "wins" ) ui . track ( db , "total…" at bounding box center [326, 56] width 131 height 94
click at [336, 70] on div "ui . track ( db , "plays" ) ui . track ( db , "wins" ) ui . track ( db , "total…" at bounding box center [326, 56] width 131 height 94
type textarea "# game.defeated to the database with the key "total defeated""
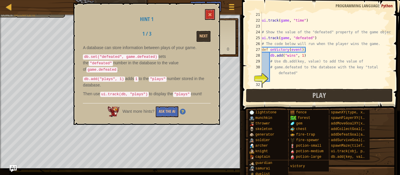
scroll to position [123, 0]
type textarea "# game.defeated to the database with the key "total defeated""
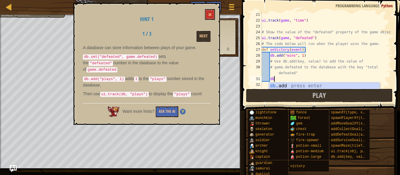
scroll to position [3, 1]
click at [288, 0] on body "Map Game Development 1 20. Persistence Pays Game Menu Done Hints Ask AI 1 ההההה…" at bounding box center [200, 0] width 400 height 0
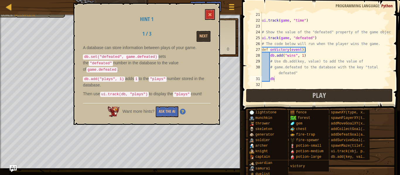
click at [279, 82] on div "ui . track ( game , "time" ) # Show the value of the "defeated" property of the…" at bounding box center [326, 56] width 131 height 88
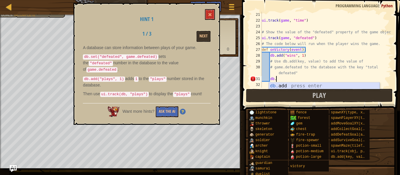
click at [276, 85] on div "db. add press enter" at bounding box center [324, 93] width 111 height 21
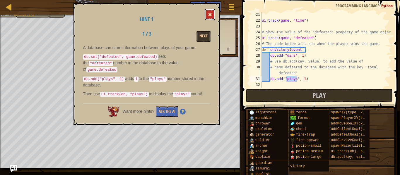
click at [206, 17] on button at bounding box center [210, 14] width 10 height 11
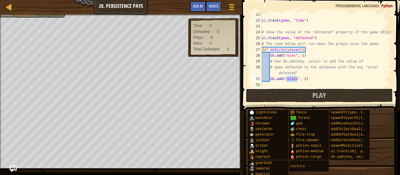
click at [296, 80] on div "ui . track ( game , "time" ) # Show the value of the "defeated" property of the…" at bounding box center [326, 50] width 131 height 76
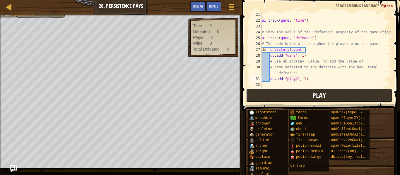
click at [295, 93] on button "Play" at bounding box center [319, 95] width 147 height 13
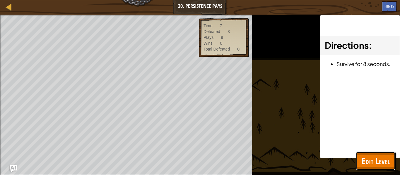
click at [372, 161] on span "Edit Level" at bounding box center [376, 161] width 28 height 12
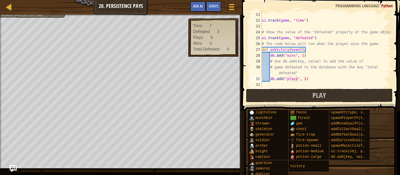
click at [310, 79] on div "ui . track ( game , "time" ) # Show the value of the "defeated" property of the…" at bounding box center [326, 56] width 131 height 88
click at [296, 82] on div "ui . track ( game , "time" ) # Show the value of the "defeated" property of the…" at bounding box center [326, 56] width 131 height 88
click at [297, 79] on div "ui . track ( game , "time" ) # Show the value of the "defeated" property of the…" at bounding box center [326, 56] width 131 height 88
type textarea "db.add("defeated", 1)"
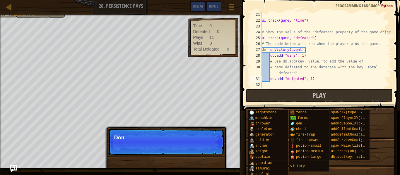
click at [320, 79] on div "ui . track ( game , "time" ) # Show the value of the "defeated" property of the…" at bounding box center [326, 56] width 131 height 88
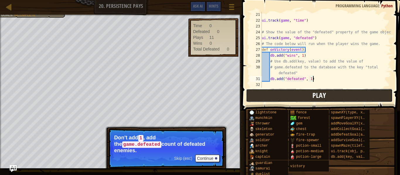
click at [305, 95] on button "Play" at bounding box center [319, 95] width 147 height 13
